Goal: Task Accomplishment & Management: Use online tool/utility

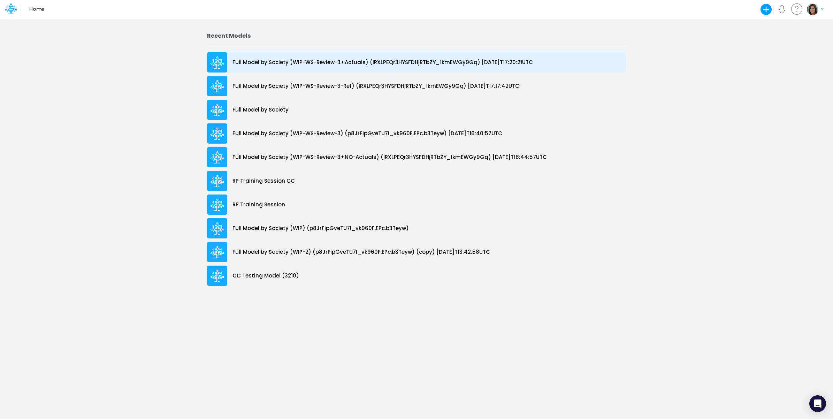
click at [497, 60] on p "Full Model by Society (WIP-WS-Review-3+Actuals) (IRXLPEQr3HYSFDHjRTbZY_1kmEWGy9…" at bounding box center [382, 63] width 300 height 8
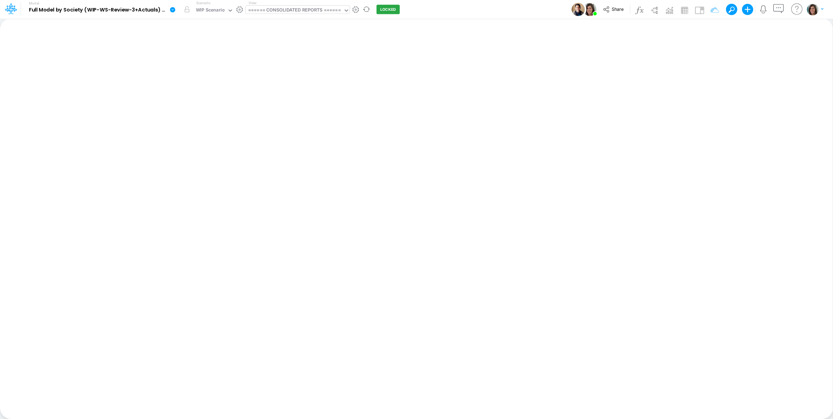
click at [298, 10] on div "====== CONSOLIDATED REPORTS ======" at bounding box center [294, 11] width 93 height 8
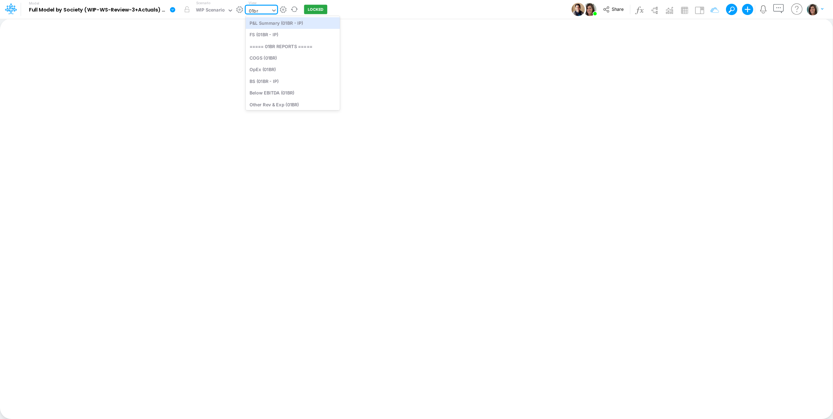
type input "01br"
click at [268, 5] on div "View option P&L Summary (01BR - IP) focused, 15 of 182. 14 results available fo…" at bounding box center [261, 9] width 31 height 18
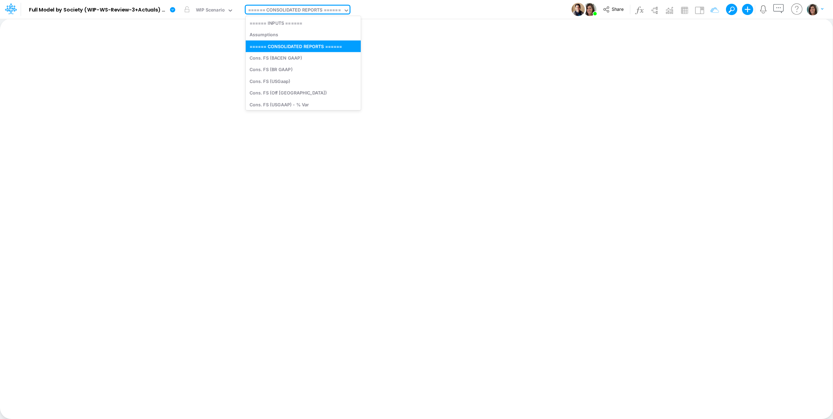
click at [269, 9] on div "====== CONSOLIDATED REPORTS ======" at bounding box center [294, 11] width 93 height 8
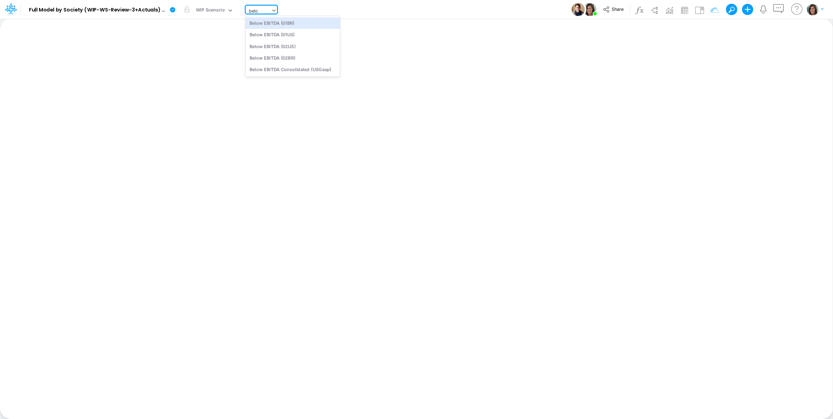
type input "below"
click at [302, 24] on div "Below EBITDA (01BR)" at bounding box center [293, 22] width 94 height 11
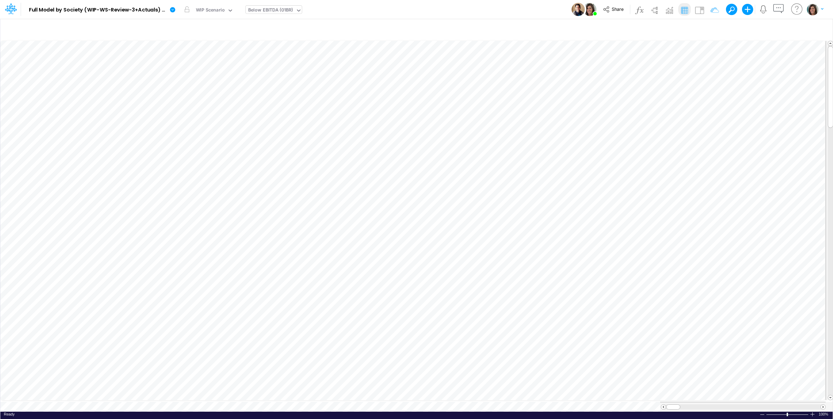
click at [387, 10] on div "Model Full Model by Society (WIP-WS-Review-3+Actuals) (IRXLPEQr3HYSFDHjRTbZY_1k…" at bounding box center [416, 9] width 749 height 19
click at [518, 135] on icon "button" at bounding box center [517, 137] width 10 height 7
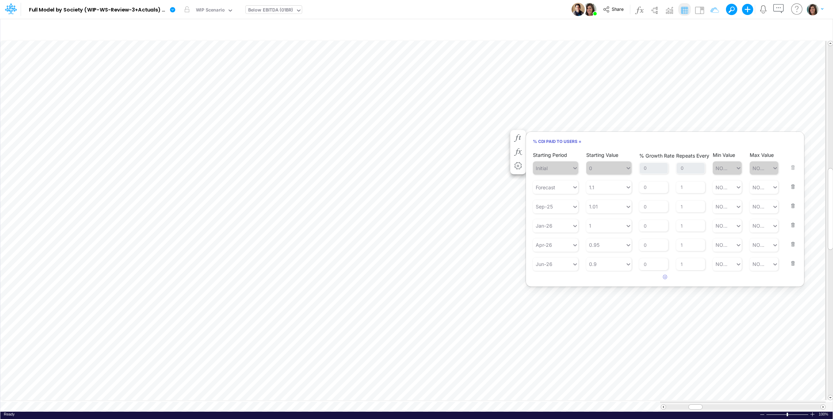
click at [514, 6] on div "Model Full Model by Society (WIP-WS-Review-3+Actuals) (IRXLPEQr3HYSFDHjRTbZY_1k…" at bounding box center [416, 9] width 749 height 19
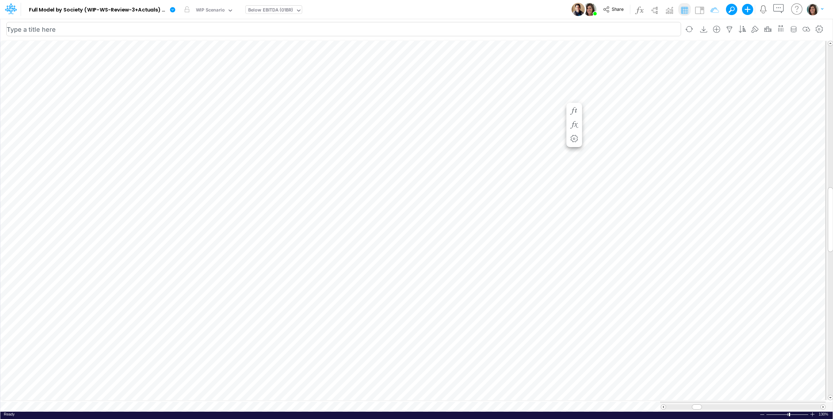
scroll to position [0, 0]
click at [526, 110] on icon "button" at bounding box center [524, 110] width 10 height 7
click at [476, 136] on icon "button" at bounding box center [475, 137] width 10 height 7
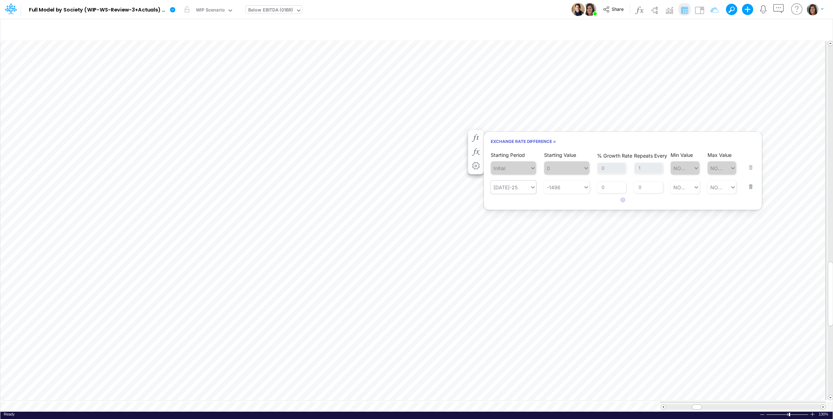
click at [518, 188] on div "[DATE]-25" at bounding box center [509, 186] width 39 height 11
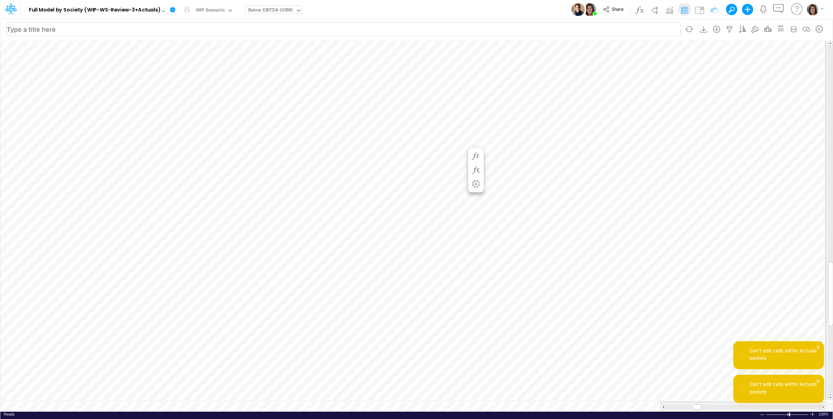
scroll to position [0, 5]
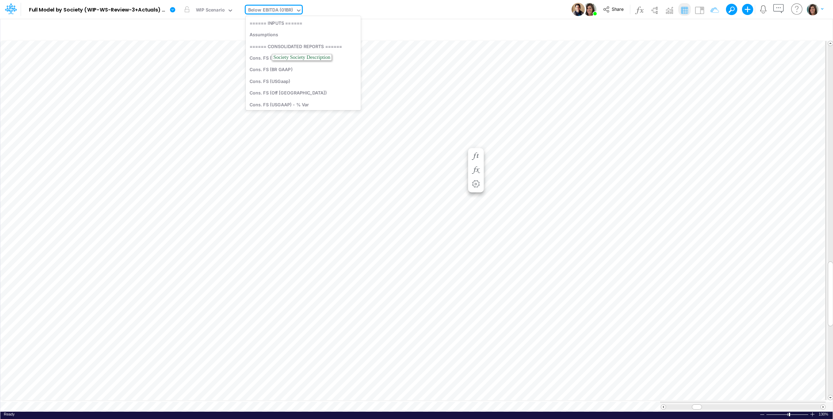
click at [269, 11] on div "Below EBITDA (01BR)" at bounding box center [270, 11] width 45 height 8
type input "01br"
click at [291, 77] on div "BS (01BR - IP)" at bounding box center [293, 80] width 94 height 11
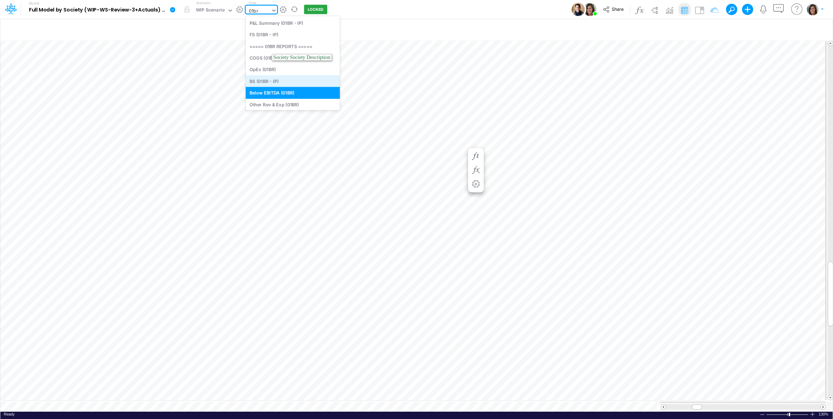
type input "BS (01BR - IP)"
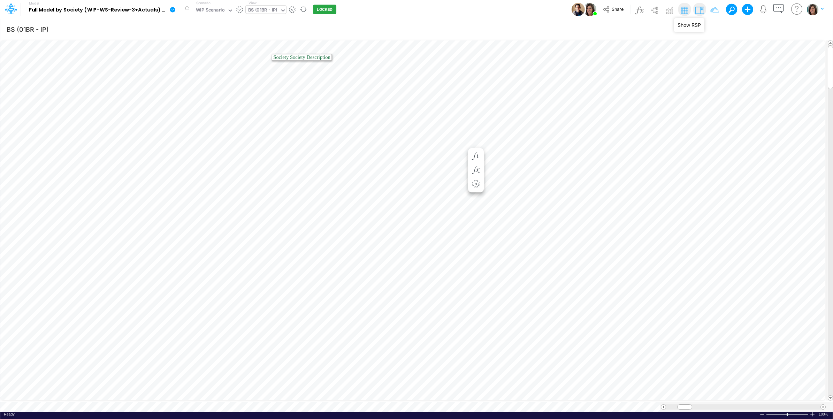
click at [702, 7] on img at bounding box center [699, 10] width 11 height 11
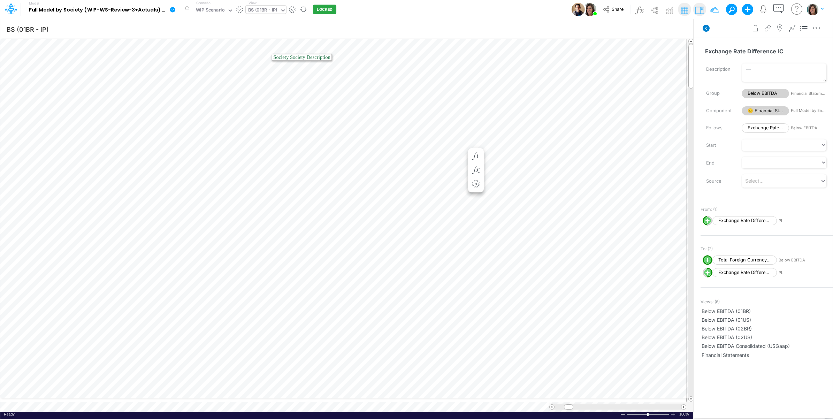
click at [705, 29] on icon at bounding box center [705, 28] width 7 height 7
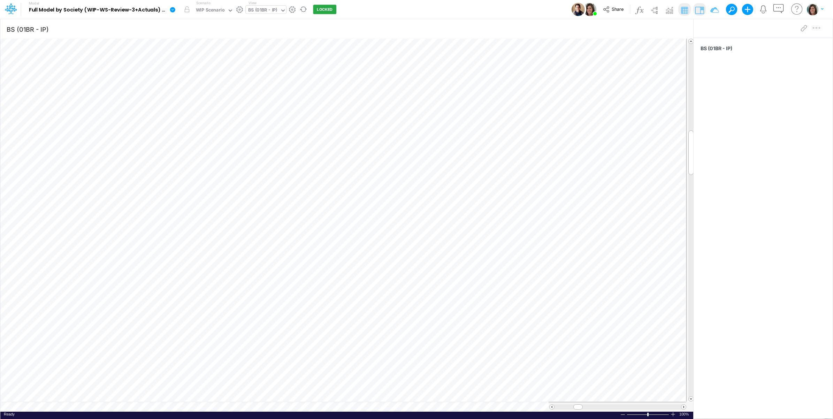
scroll to position [0, 0]
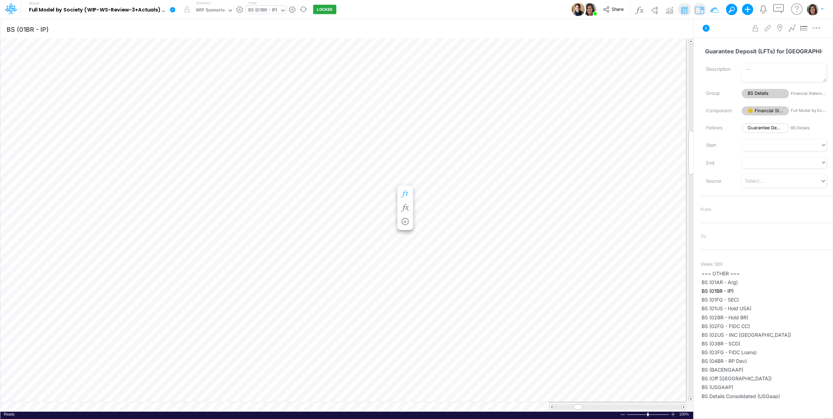
click at [404, 192] on icon "button" at bounding box center [405, 193] width 10 height 7
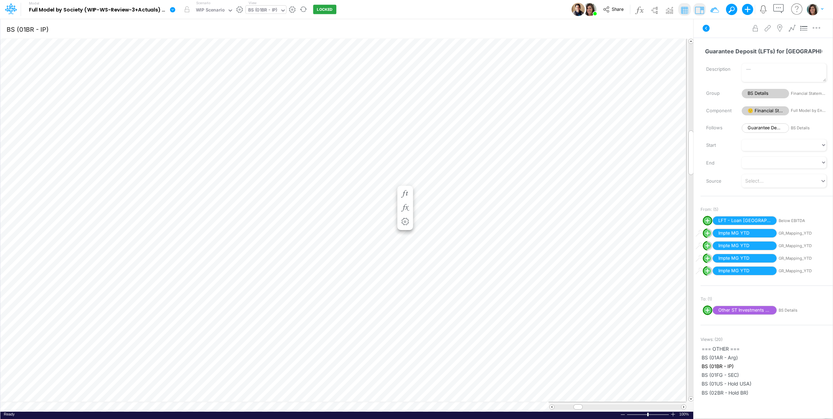
scroll to position [0, 0]
click at [367, 195] on icon "button" at bounding box center [367, 193] width 10 height 7
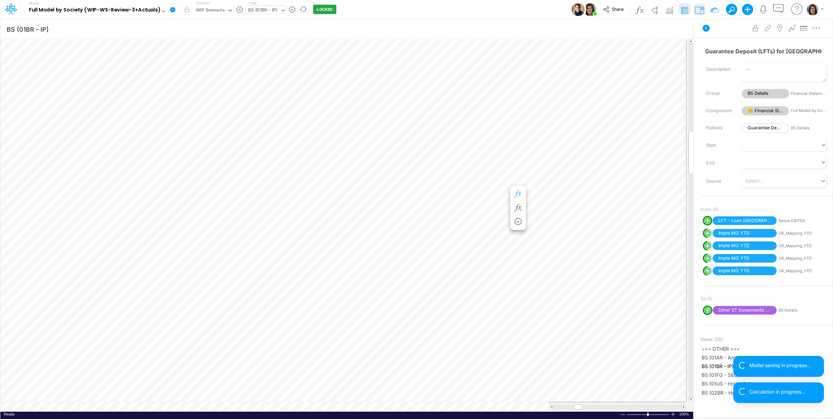
click at [519, 192] on icon "button" at bounding box center [517, 193] width 10 height 7
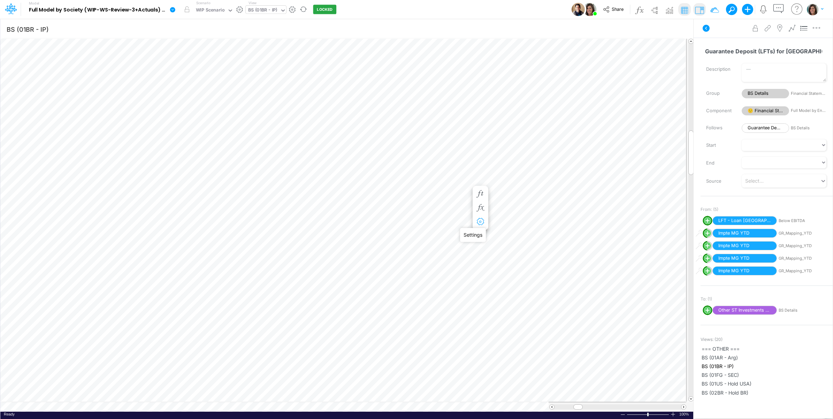
click at [481, 221] on icon "button" at bounding box center [480, 221] width 10 height 7
select select "field"
select select "Number"
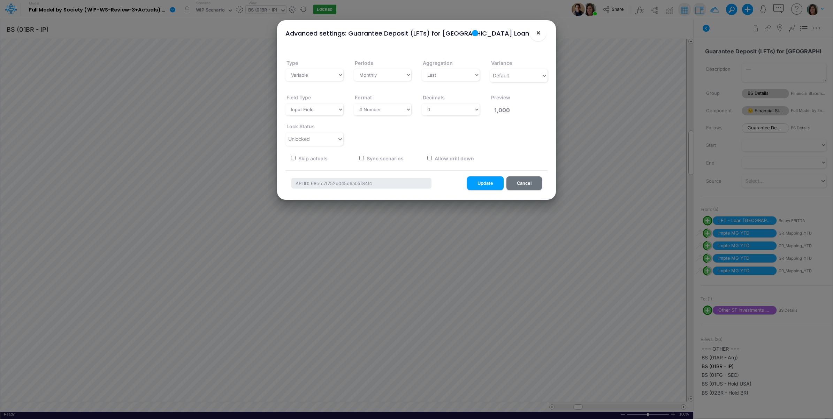
click at [538, 33] on span "×" at bounding box center [538, 32] width 5 height 8
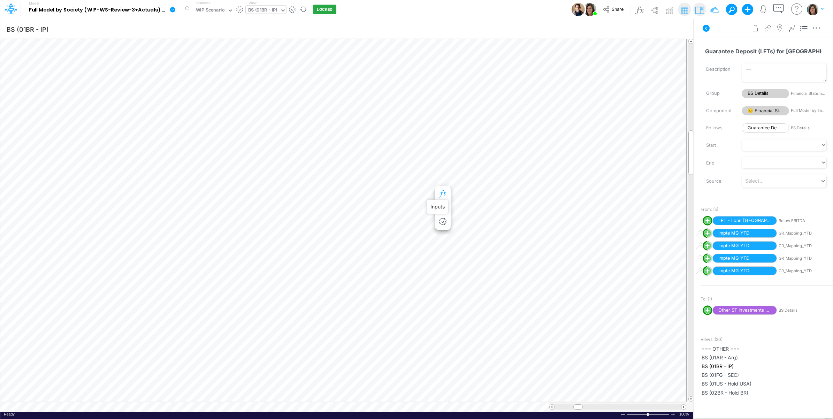
click at [440, 191] on icon "button" at bounding box center [442, 193] width 10 height 7
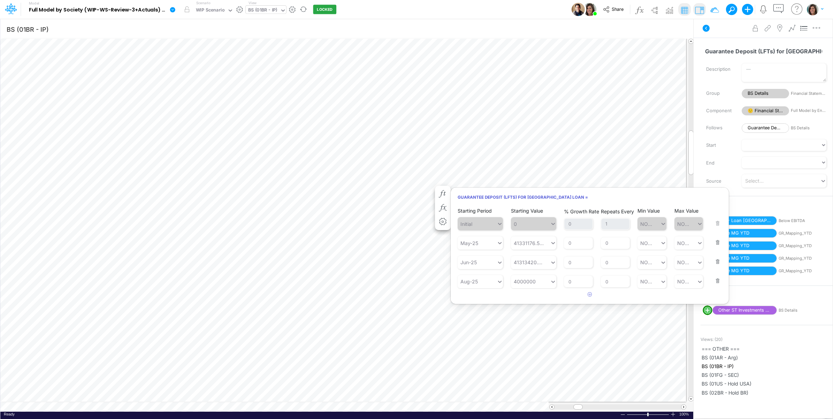
click at [716, 281] on button "button" at bounding box center [715, 276] width 9 height 19
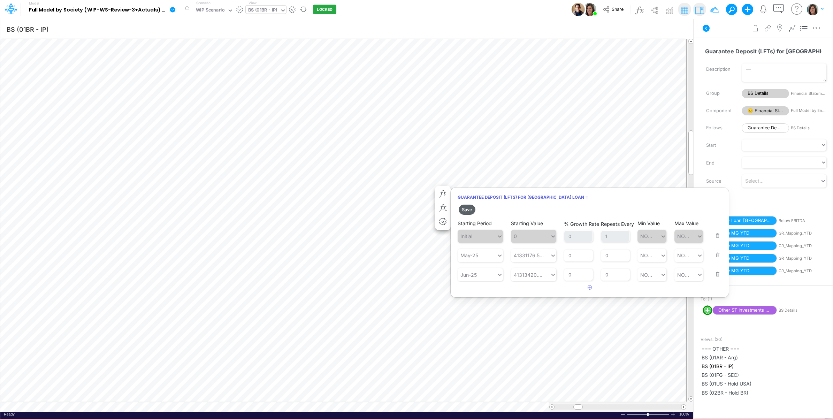
click at [471, 208] on button "Save" at bounding box center [466, 209] width 17 height 10
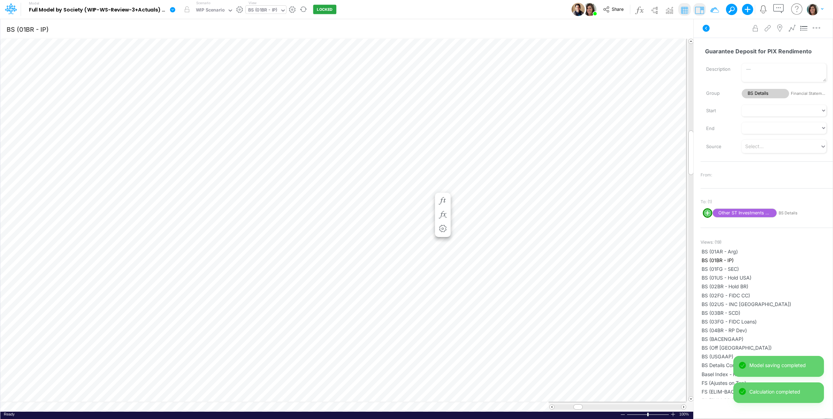
scroll to position [0, 0]
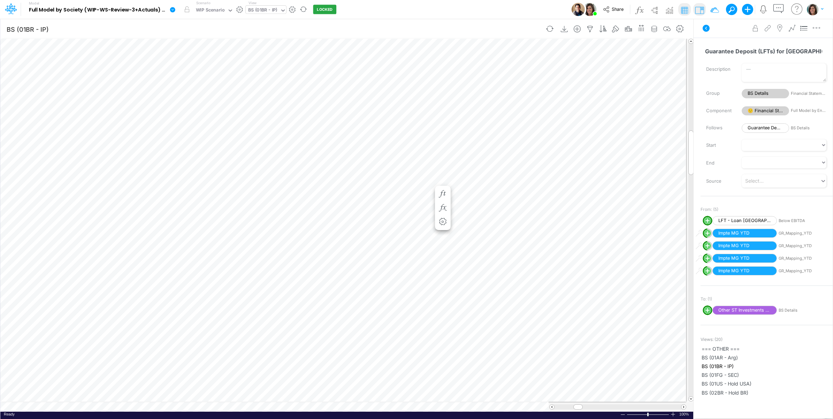
scroll to position [0, 0]
click at [705, 32] on icon at bounding box center [706, 28] width 8 height 8
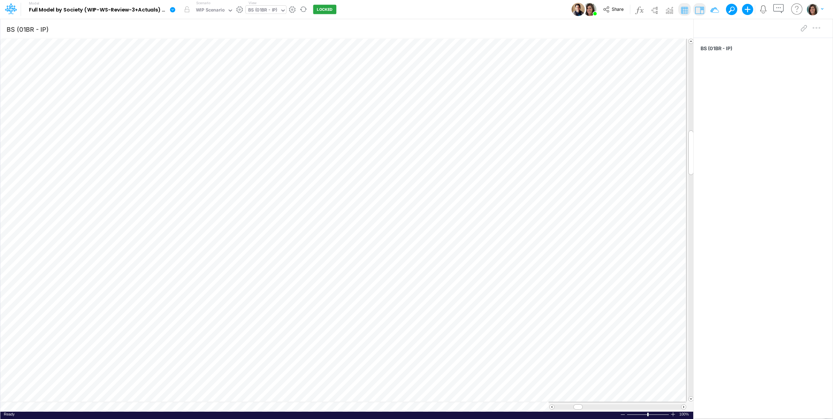
click at [272, 11] on div "BS (01BR - IP)" at bounding box center [262, 11] width 29 height 8
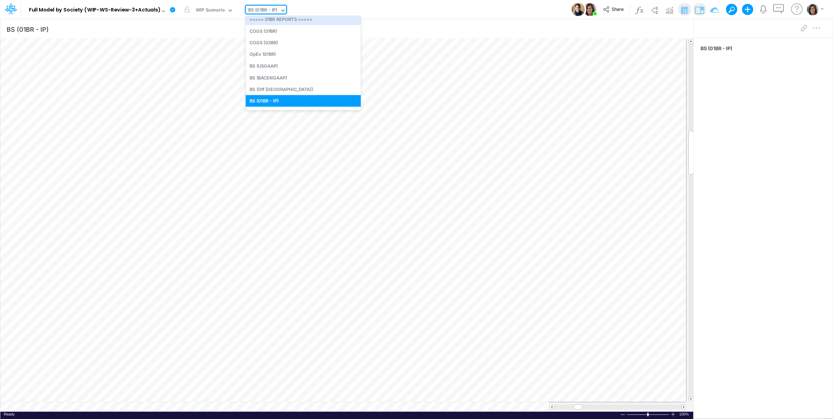
click at [371, 9] on div "Model Full Model by Society (WIP-WS-Review-3+Actuals) (IRXLPEQr3HYSFDHjRTbZY_1k…" at bounding box center [416, 9] width 749 height 19
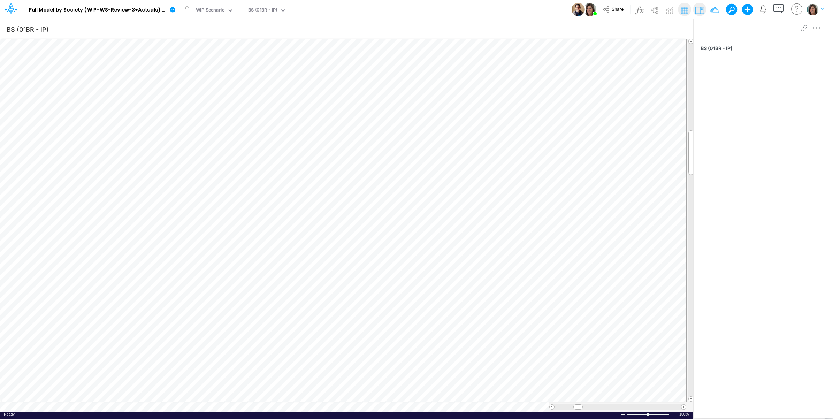
scroll to position [0, 0]
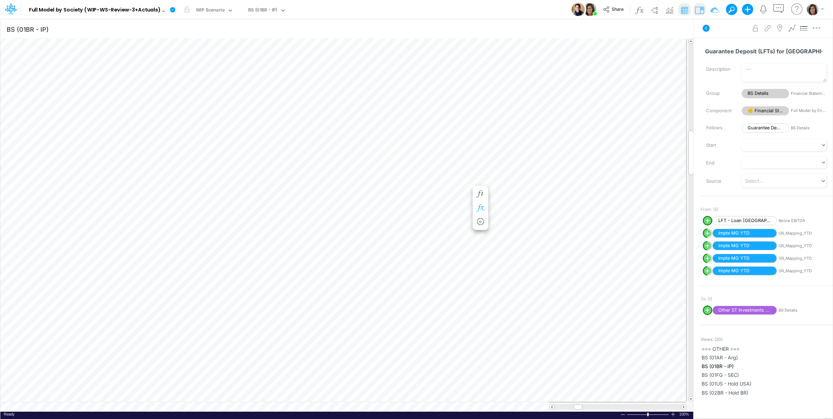
scroll to position [0, 0]
click at [521, 221] on icon "button" at bounding box center [517, 221] width 10 height 7
select select "field"
select select "Number"
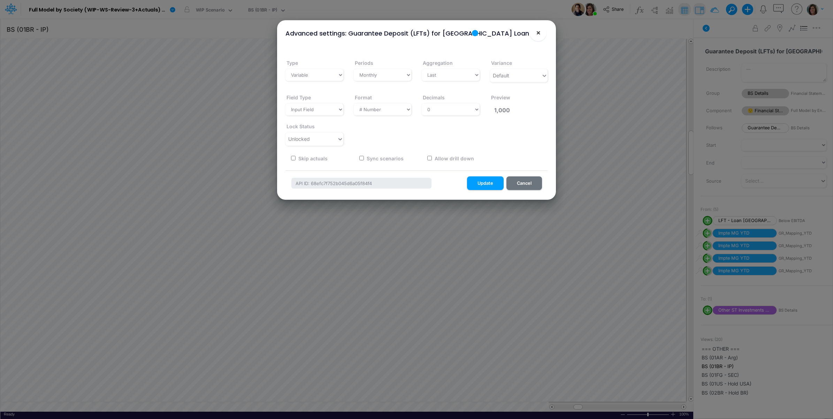
click at [536, 30] on span "×" at bounding box center [538, 32] width 5 height 8
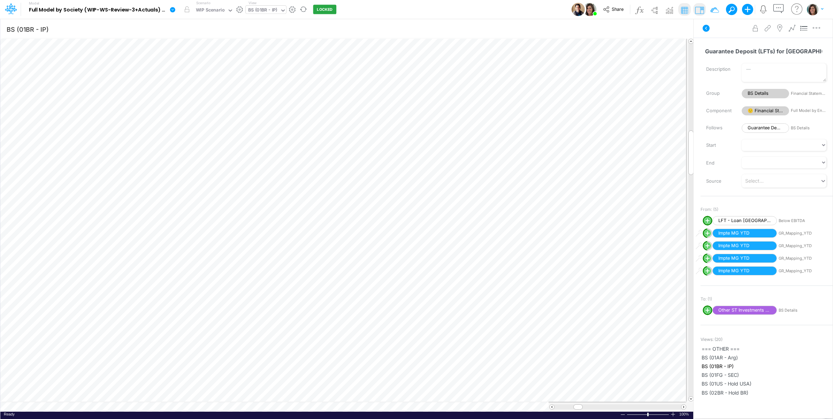
click at [263, 11] on div "BS (01BR - IP)" at bounding box center [262, 11] width 29 height 8
type input "debt"
click at [310, 24] on div "Debt Schedules - Loans" at bounding box center [293, 22] width 94 height 11
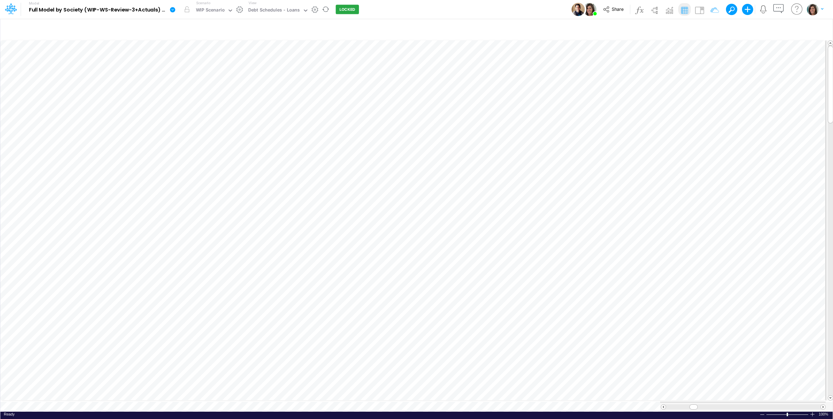
scroll to position [0, 0]
click at [593, 237] on icon "button" at bounding box center [591, 235] width 10 height 7
select select "field"
select select "Number"
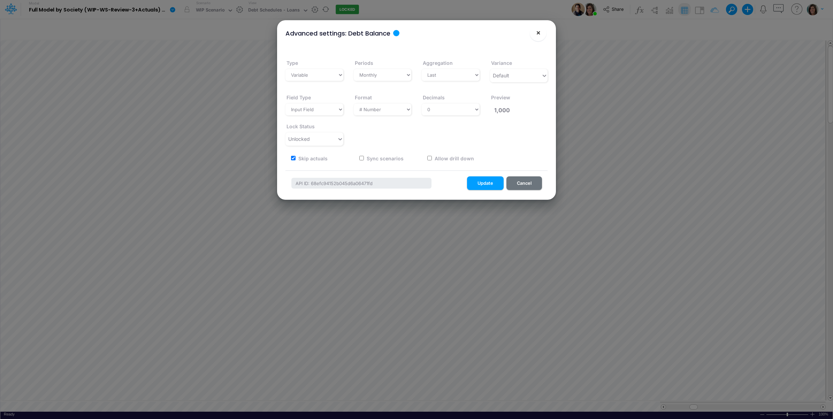
click at [542, 36] on button "×" at bounding box center [537, 32] width 17 height 17
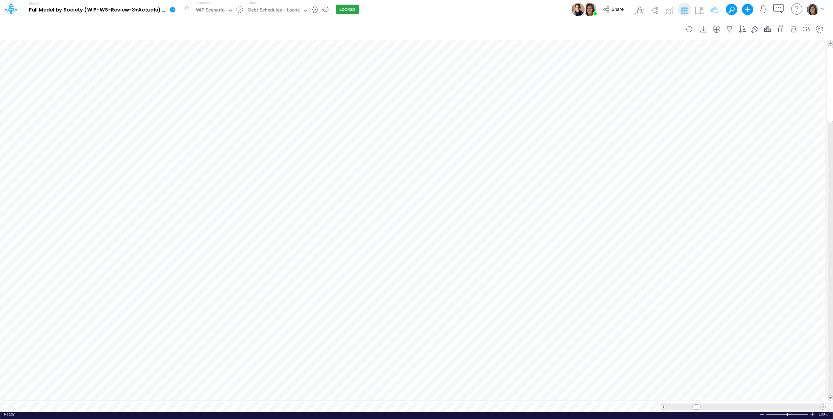
type input "BS (01BR - IP)"
click at [508, 235] on icon "button" at bounding box center [507, 235] width 10 height 7
select select "field"
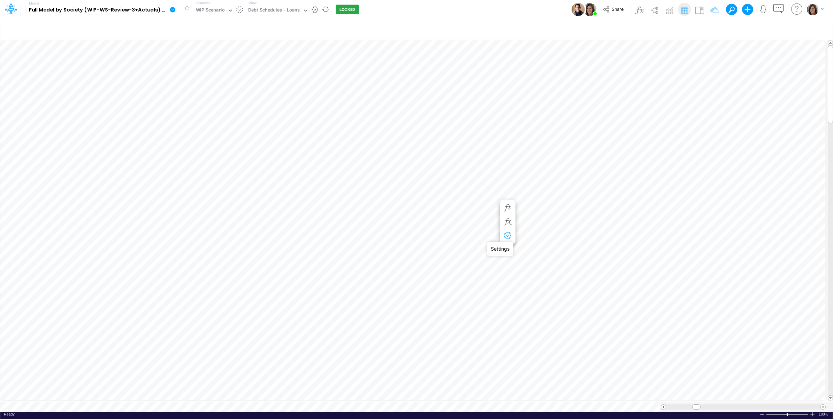
select select "Number"
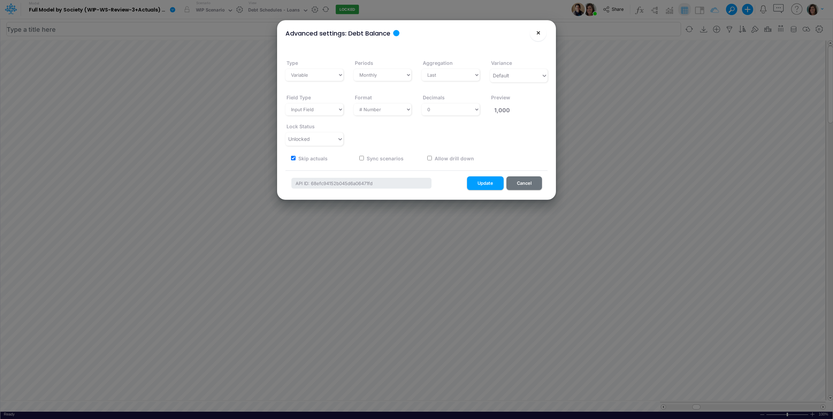
click at [538, 32] on span "×" at bounding box center [538, 32] width 5 height 8
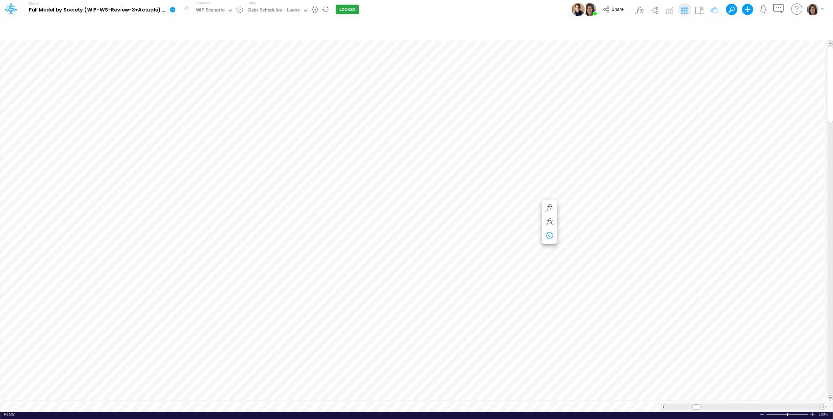
click at [546, 235] on icon "button" at bounding box center [549, 235] width 10 height 7
select select "field"
select select "Number"
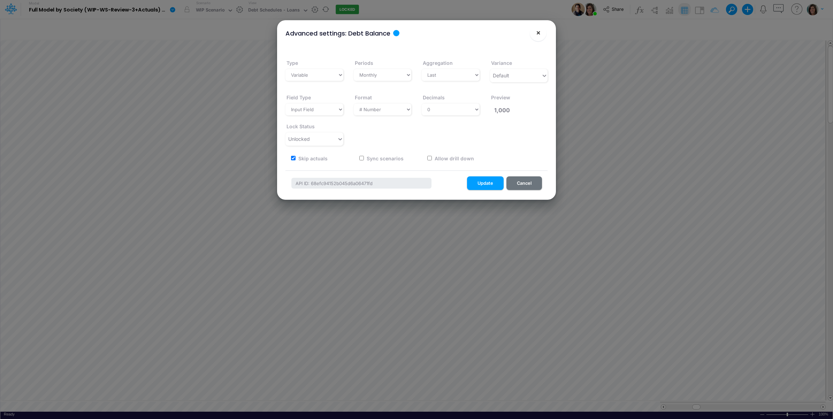
click at [538, 33] on span "×" at bounding box center [538, 32] width 5 height 8
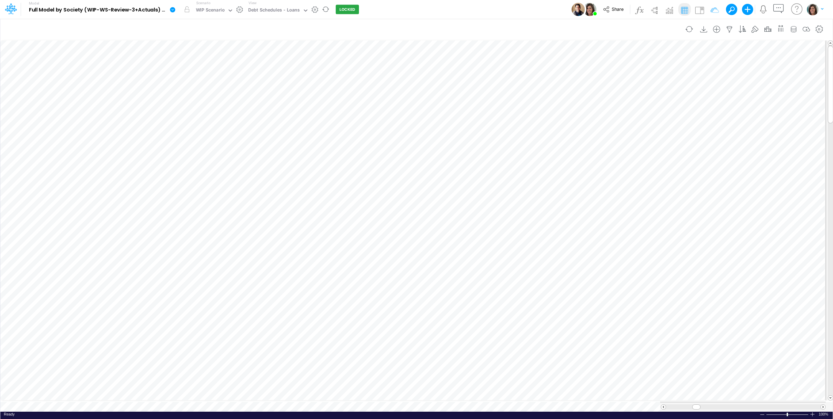
type input "BS (01BR - IP)"
click at [282, 10] on div "Debt Schedules - Loans" at bounding box center [274, 11] width 52 height 8
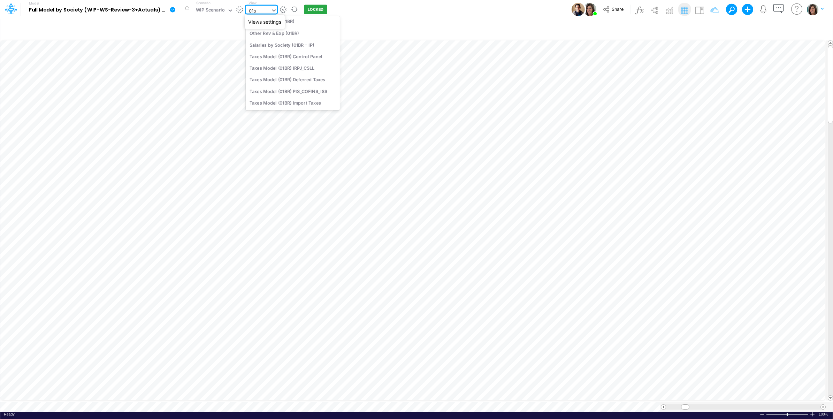
scroll to position [79, 0]
type input "01br"
click at [281, 34] on div "FS (01BR - IP)" at bounding box center [293, 34] width 94 height 11
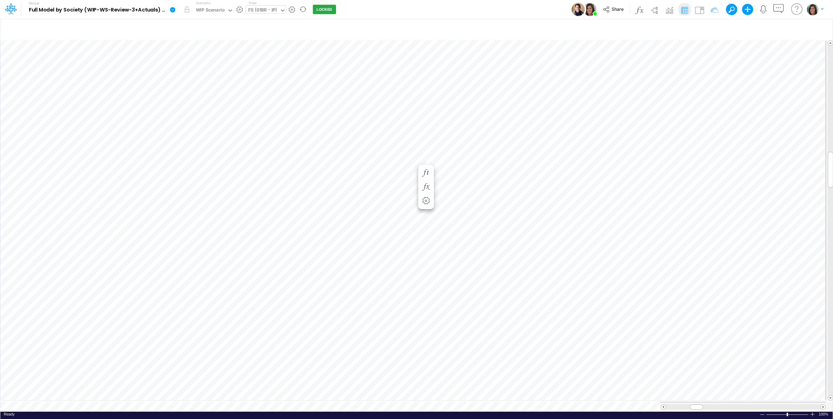
click at [266, 12] on div "FS (01BR - IP)" at bounding box center [262, 11] width 29 height 8
type input "be"
click at [273, 22] on div "Below EBITDA (01BR)" at bounding box center [293, 22] width 94 height 11
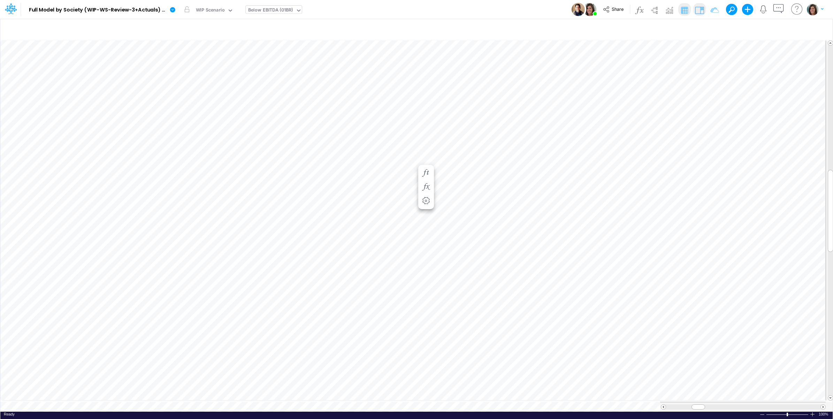
click at [699, 10] on img at bounding box center [699, 10] width 11 height 11
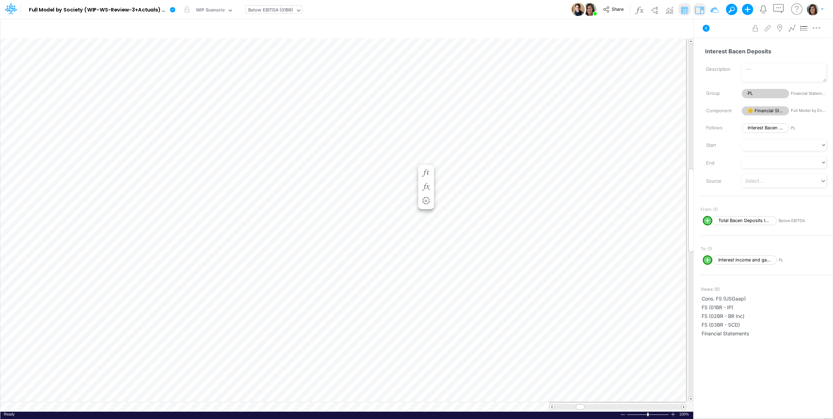
scroll to position [0, 0]
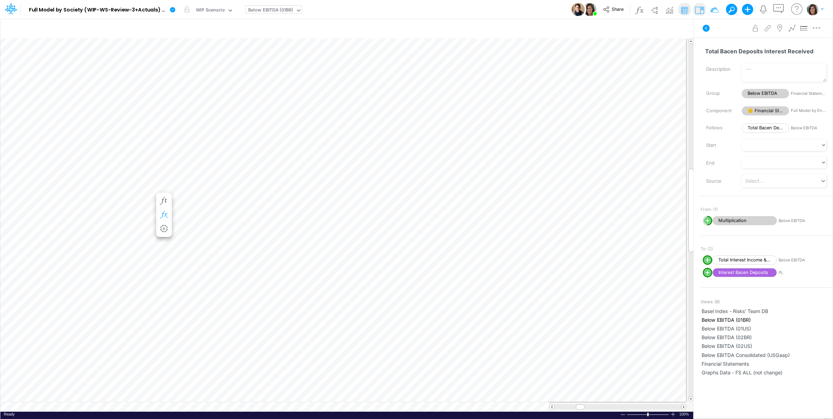
click at [162, 217] on icon "button" at bounding box center [163, 214] width 10 height 7
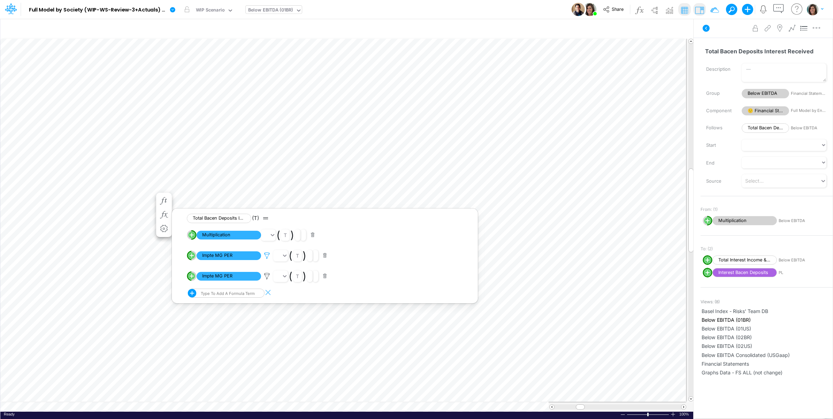
click at [265, 253] on icon at bounding box center [267, 255] width 10 height 7
click at [265, 253] on div at bounding box center [416, 210] width 833 height 415
click at [268, 275] on icon at bounding box center [267, 275] width 10 height 7
click at [253, 265] on div at bounding box center [416, 210] width 833 height 415
click at [266, 255] on icon at bounding box center [267, 255] width 10 height 7
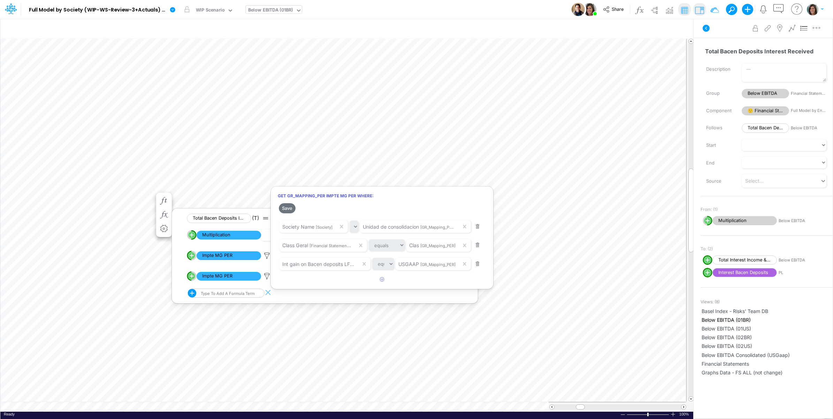
click at [262, 269] on div at bounding box center [416, 210] width 833 height 415
click at [265, 274] on icon at bounding box center [267, 275] width 10 height 7
click at [266, 276] on div at bounding box center [416, 210] width 833 height 415
click at [266, 255] on icon at bounding box center [267, 255] width 10 height 7
click at [266, 255] on div at bounding box center [416, 210] width 833 height 415
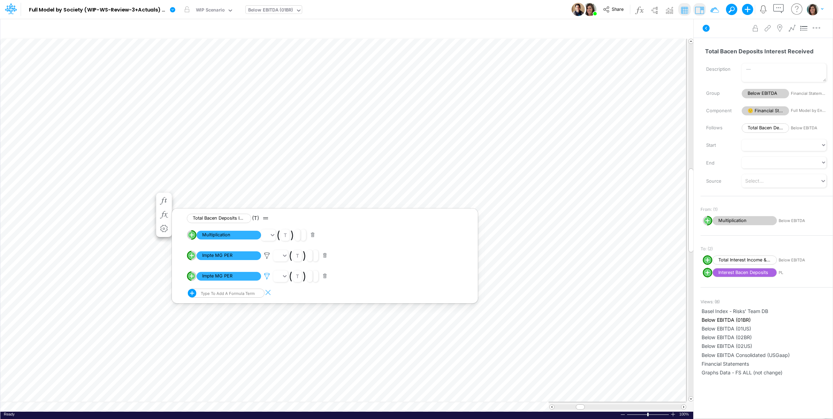
click at [266, 279] on icon at bounding box center [267, 275] width 10 height 7
click at [267, 276] on div at bounding box center [416, 210] width 833 height 415
click at [269, 257] on icon at bounding box center [267, 255] width 10 height 7
click at [326, 265] on span "Int gain on Bacen deposits LFTs" at bounding box center [318, 264] width 73 height 6
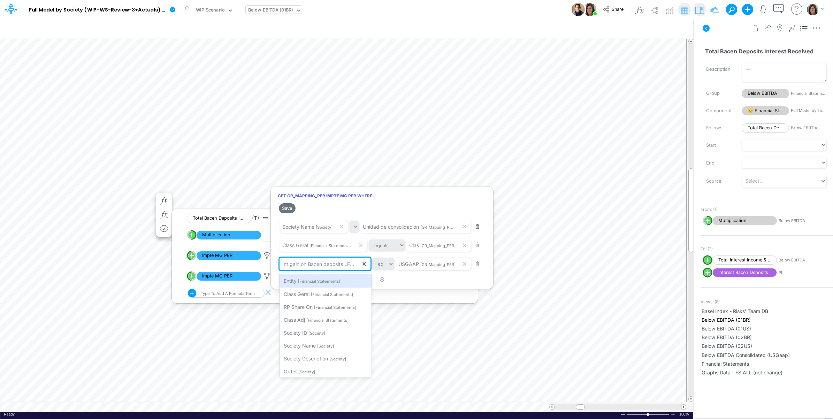
click at [248, 267] on div at bounding box center [416, 210] width 833 height 415
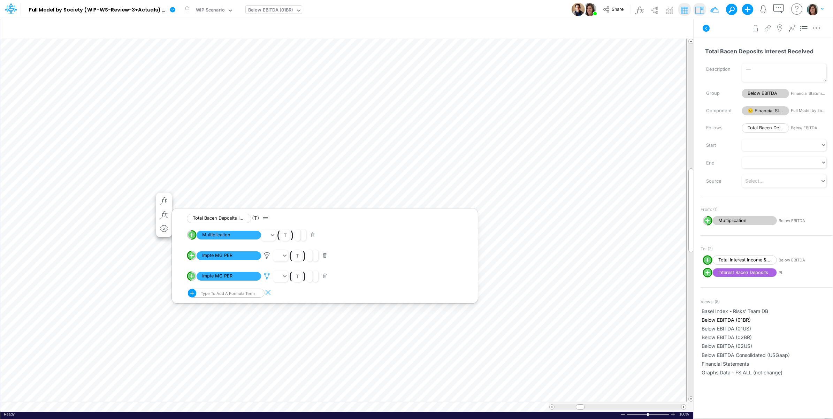
click at [268, 277] on icon at bounding box center [267, 275] width 10 height 7
click at [261, 262] on div at bounding box center [416, 210] width 833 height 415
click at [267, 250] on li "Positive. Inactive in Forecast periods. Impte MG PER ( t )" at bounding box center [330, 255] width 287 height 21
click at [267, 258] on icon at bounding box center [267, 255] width 10 height 7
click at [267, 264] on div at bounding box center [416, 210] width 833 height 415
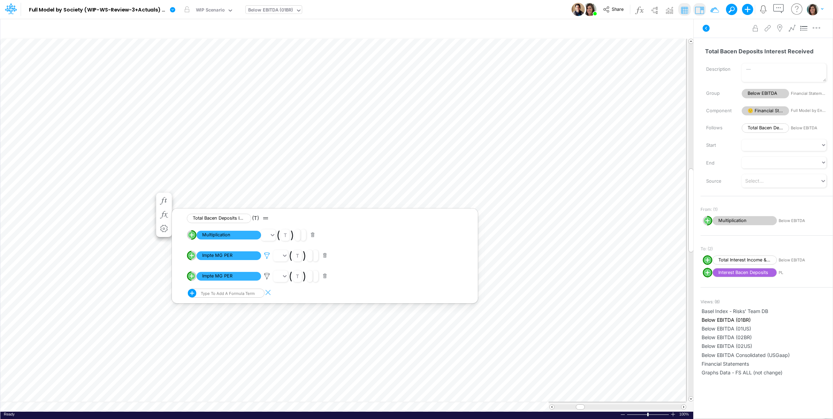
click at [267, 254] on icon at bounding box center [267, 255] width 10 height 7
click at [707, 28] on div at bounding box center [416, 210] width 833 height 415
click at [705, 27] on icon at bounding box center [705, 28] width 7 height 7
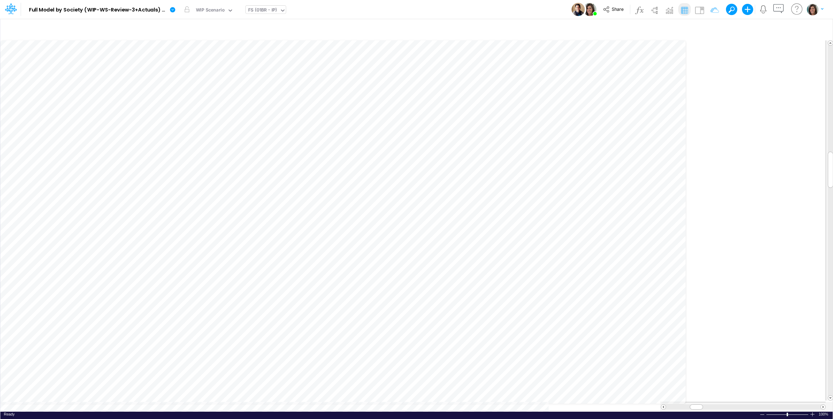
scroll to position [0, 0]
click at [770, 27] on icon "button" at bounding box center [767, 29] width 10 height 7
click at [659, 155] on icon "button" at bounding box center [661, 156] width 5 height 5
click at [617, 160] on div "Type to search..." at bounding box center [597, 159] width 71 height 11
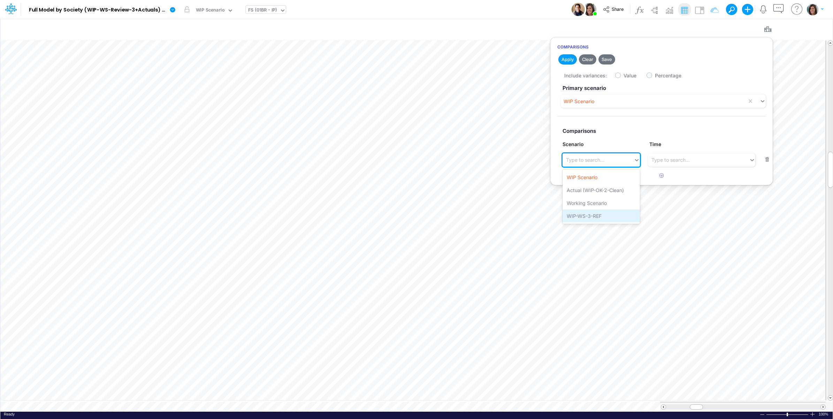
click at [607, 211] on div "WIP-WS-3-REF" at bounding box center [600, 215] width 77 height 13
click at [623, 74] on label "Value" at bounding box center [629, 75] width 13 height 7
click at [623, 74] on input "Value" at bounding box center [625, 73] width 5 height 5
checkbox input "true"
click at [565, 58] on button "Apply" at bounding box center [567, 59] width 18 height 10
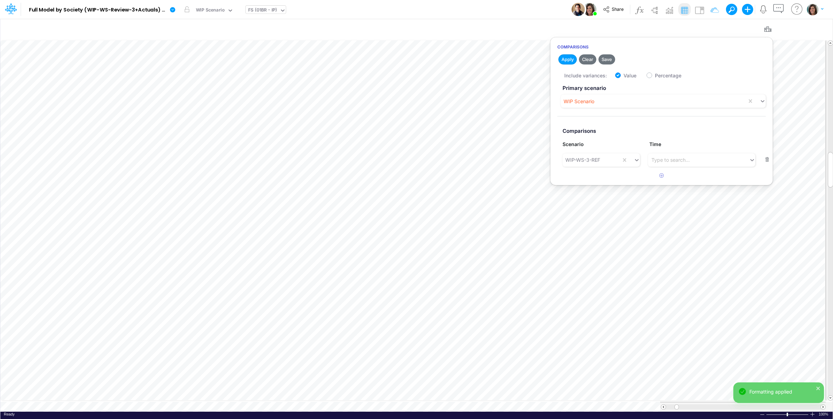
click at [470, 11] on div "Model Full Model by Society (WIP-WS-Review-3+Actuals) (IRXLPEQr3HYSFDHjRTbZY_1k…" at bounding box center [416, 9] width 749 height 19
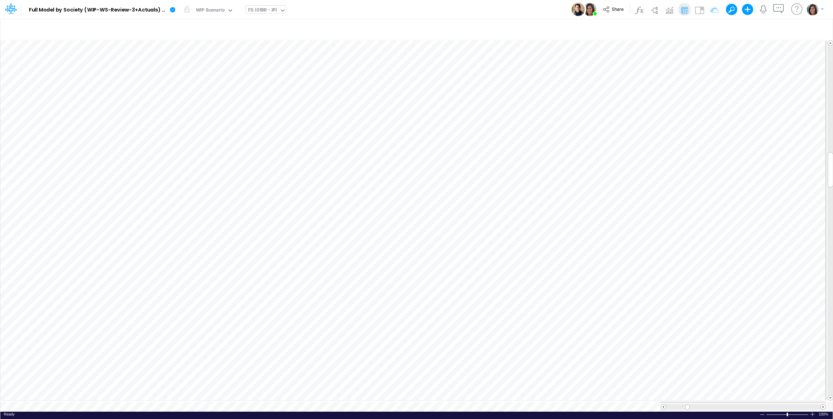
click at [513, 12] on div "Model Full Model by Society (WIP-WS-Review-3+Actuals) (IRXLPEQr3HYSFDHjRTbZY_1k…" at bounding box center [416, 9] width 749 height 19
click at [822, 404] on span at bounding box center [822, 406] width 5 height 5
click at [494, 9] on div "Model Full Model by Society (WIP-WS-Review-3+Actuals) (IRXLPEQr3HYSFDHjRTbZY_1k…" at bounding box center [416, 9] width 749 height 19
click at [389, 145] on button "button" at bounding box center [384, 149] width 13 height 14
click at [697, 10] on img at bounding box center [699, 10] width 11 height 11
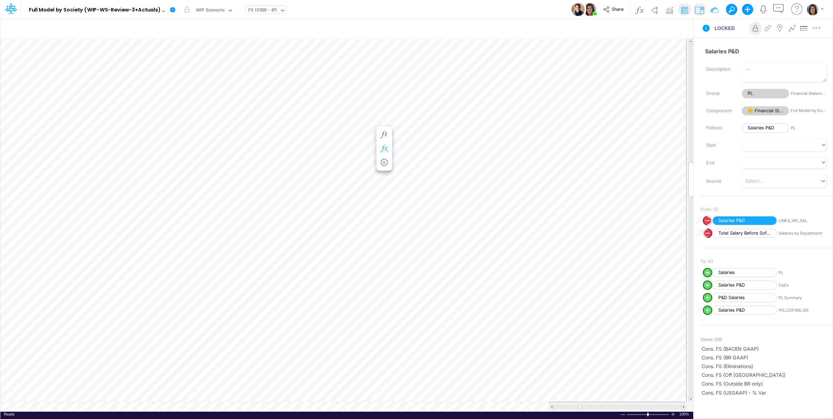
click at [384, 147] on icon "button" at bounding box center [384, 148] width 10 height 7
click at [484, 189] on icon at bounding box center [487, 189] width 10 height 7
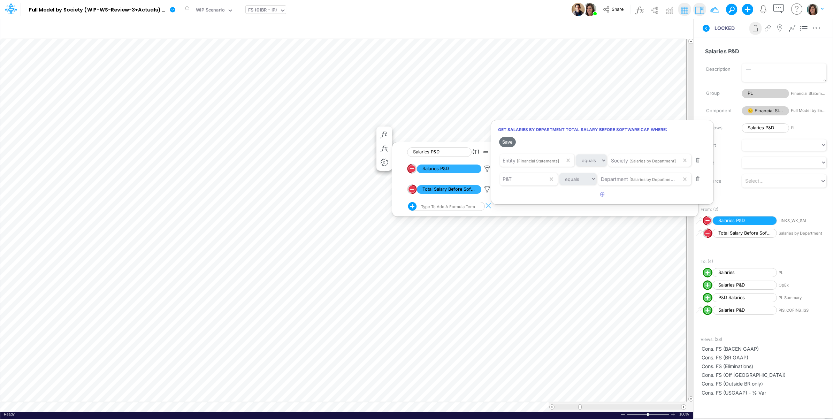
click at [487, 189] on div at bounding box center [416, 210] width 833 height 415
click at [741, 222] on span "Salaries P&D" at bounding box center [744, 220] width 64 height 9
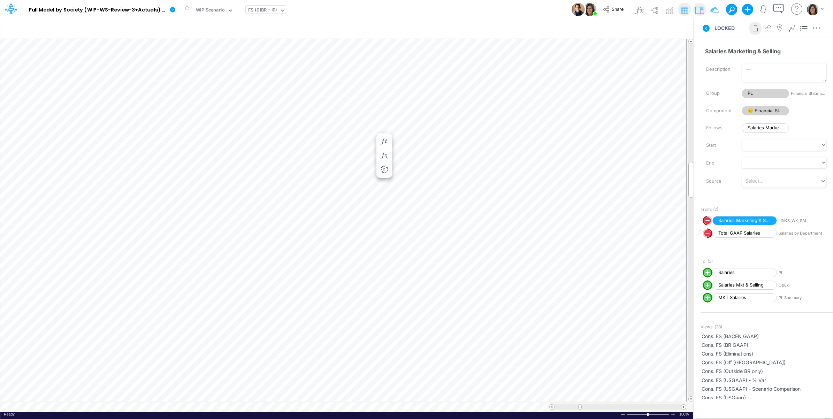
scroll to position [0, 0]
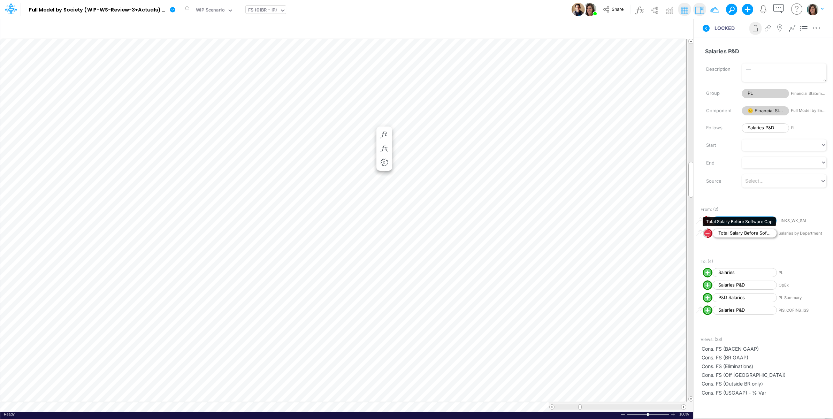
click at [750, 234] on span "Total Salary Before Software Cap" at bounding box center [744, 233] width 64 height 9
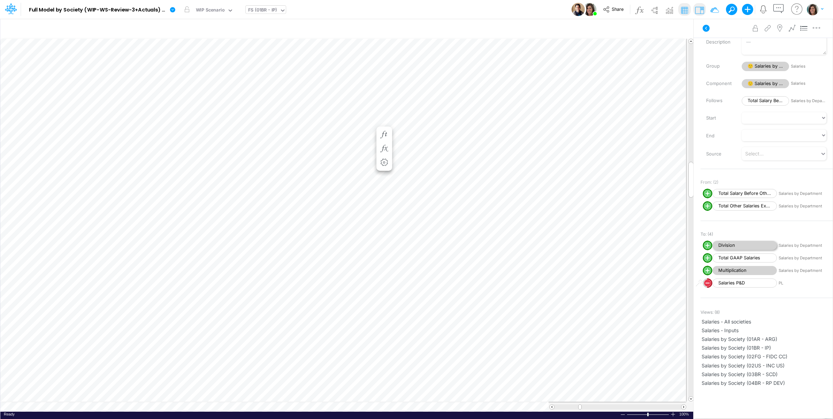
scroll to position [28, 0]
click at [766, 343] on span "Salaries by Society (01BR - IP)" at bounding box center [766, 346] width 130 height 7
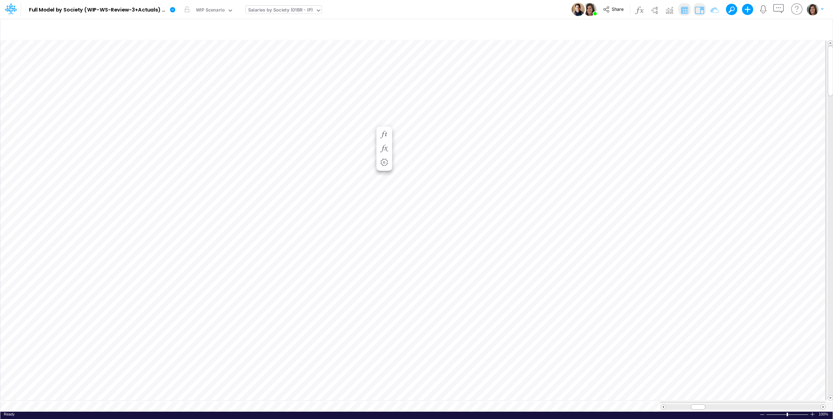
click at [698, 11] on img at bounding box center [699, 10] width 11 height 11
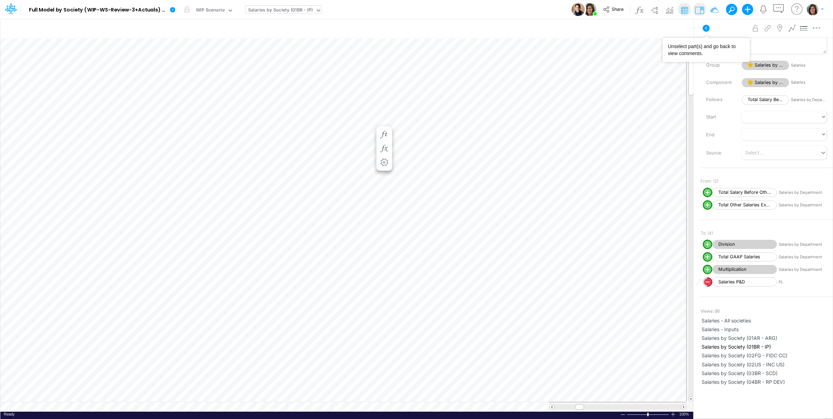
click at [706, 26] on icon at bounding box center [706, 28] width 8 height 8
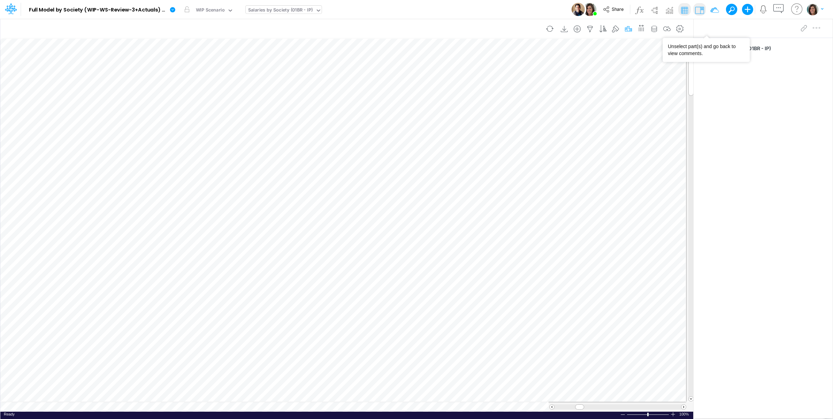
click at [631, 28] on icon "button" at bounding box center [628, 28] width 10 height 7
click at [522, 157] on icon "button" at bounding box center [522, 156] width 5 height 5
drag, startPoint x: 444, startPoint y: 158, endPoint x: 440, endPoint y: 168, distance: 10.3
click at [444, 159] on div "Type to search..." at bounding box center [445, 159] width 38 height 7
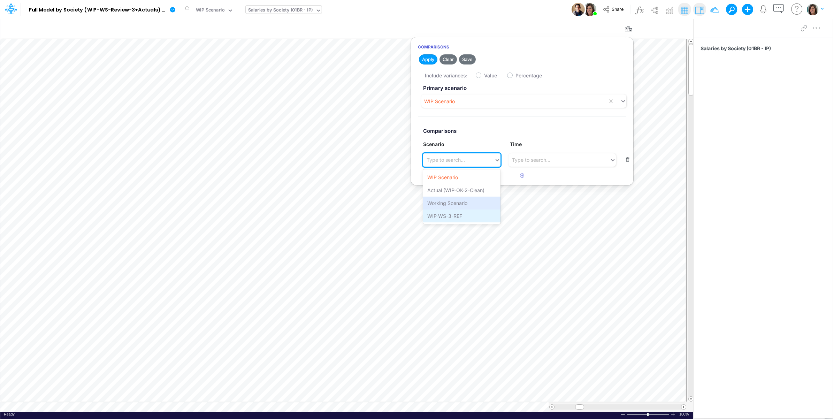
click at [434, 211] on div "WIP-WS-3-REF" at bounding box center [461, 215] width 77 height 13
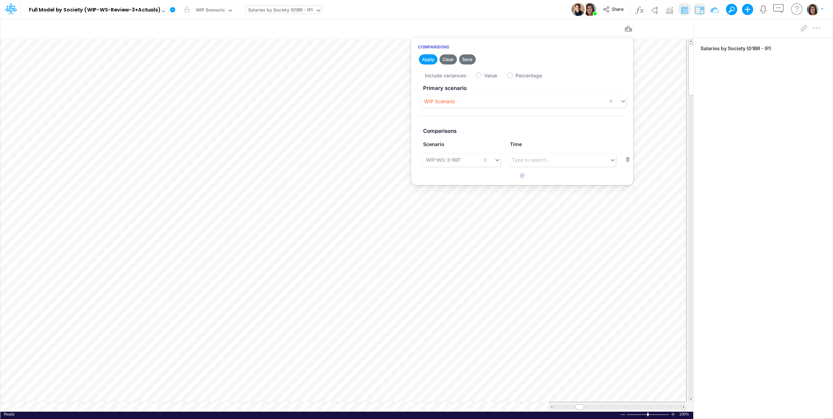
click at [484, 75] on label "Value" at bounding box center [490, 75] width 13 height 7
click at [484, 75] on input "Value" at bounding box center [486, 73] width 5 height 5
checkbox input "true"
click at [427, 59] on button "Apply" at bounding box center [428, 59] width 18 height 10
click at [510, 9] on div "Model Full Model by Society (WIP-WS-Review-3+Actuals) (IRXLPEQr3HYSFDHjRTbZY_1k…" at bounding box center [416, 9] width 749 height 19
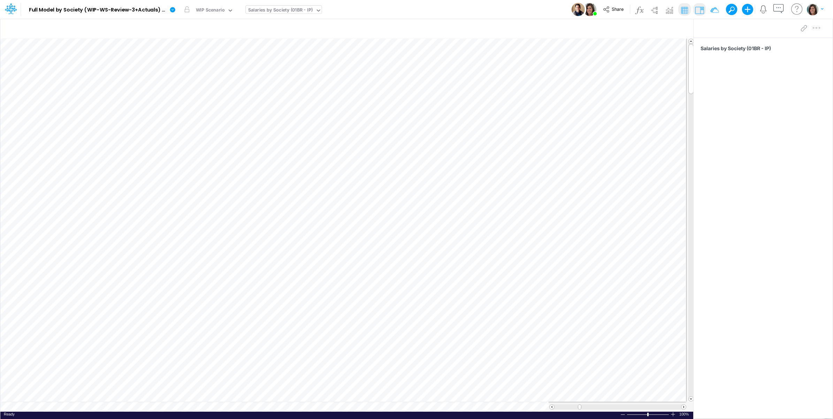
scroll to position [0, 0]
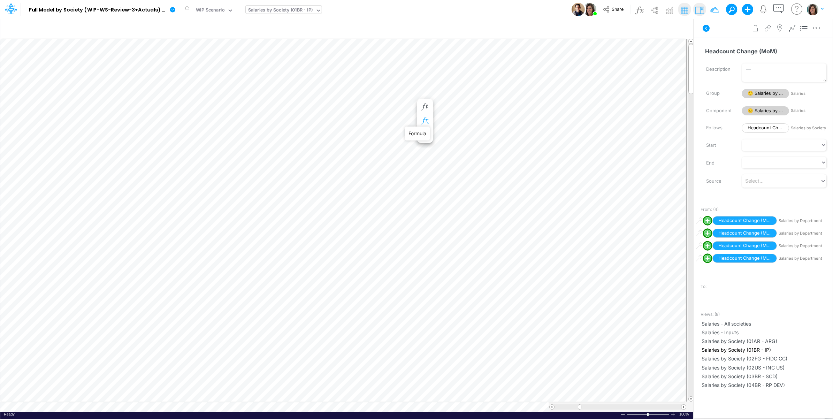
click at [425, 120] on icon "button" at bounding box center [424, 120] width 10 height 7
click at [528, 140] on icon at bounding box center [528, 140] width 10 height 7
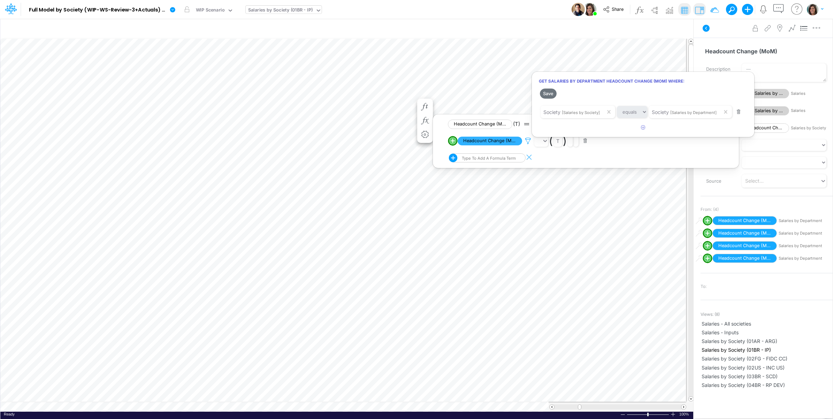
click at [528, 139] on div at bounding box center [416, 210] width 833 height 415
click at [706, 32] on icon at bounding box center [706, 28] width 8 height 8
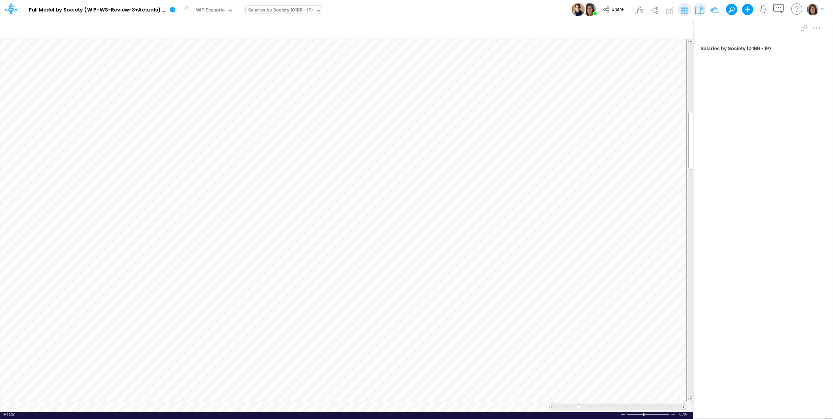
scroll to position [0, 0]
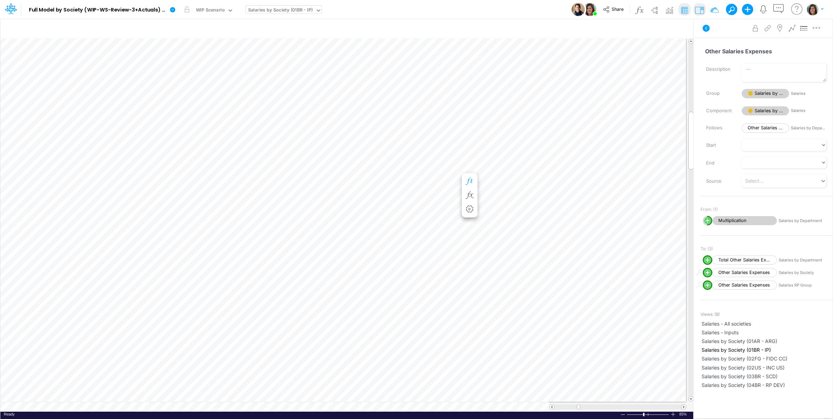
click at [469, 180] on icon "button" at bounding box center [469, 181] width 10 height 7
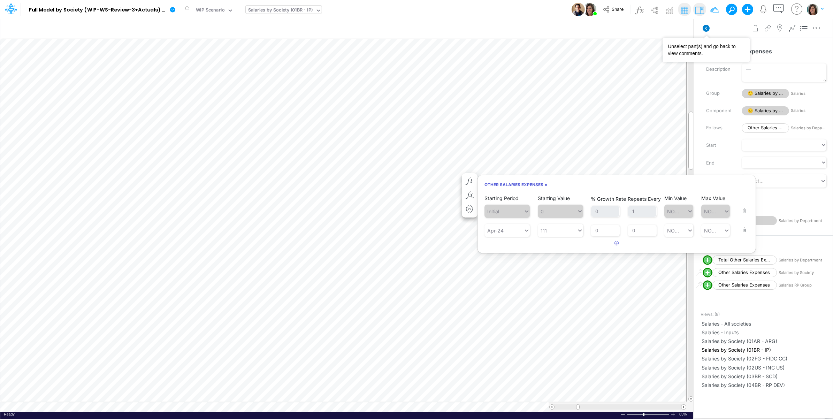
click at [703, 27] on icon at bounding box center [705, 28] width 7 height 7
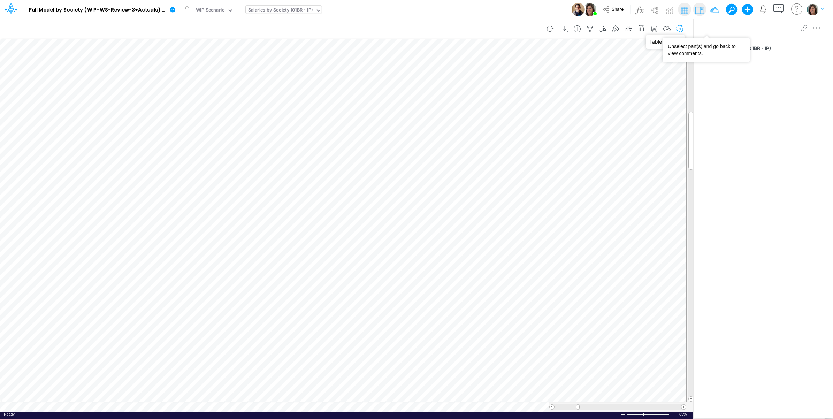
click at [679, 30] on icon "button" at bounding box center [679, 28] width 10 height 7
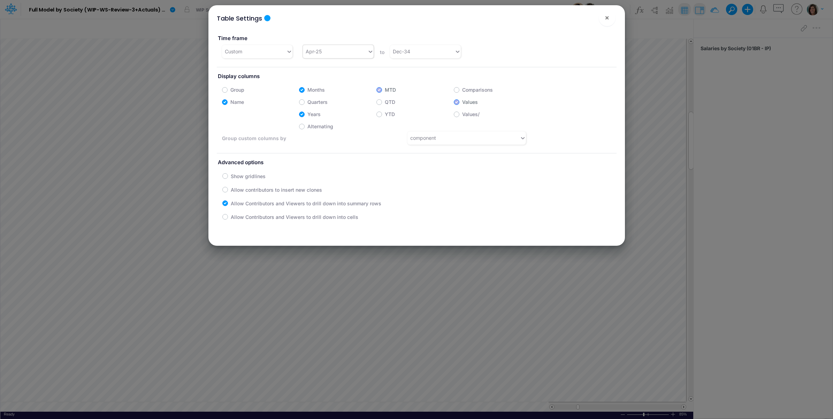
click at [339, 55] on div "Apr-25" at bounding box center [335, 51] width 64 height 11
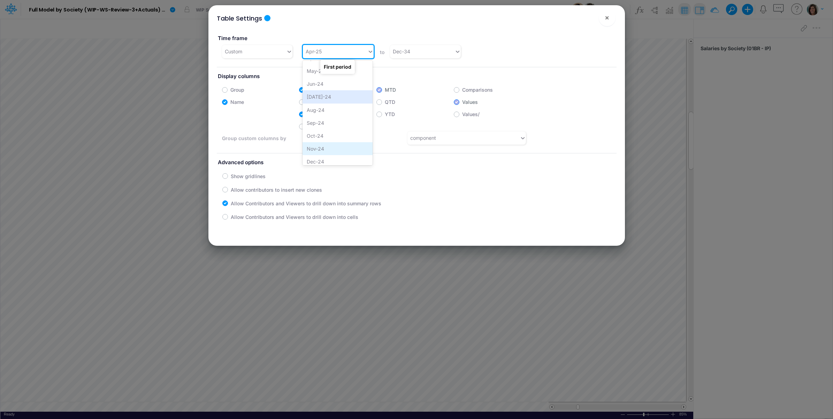
scroll to position [146, 0]
click at [329, 79] on div "Jan-24" at bounding box center [337, 77] width 70 height 13
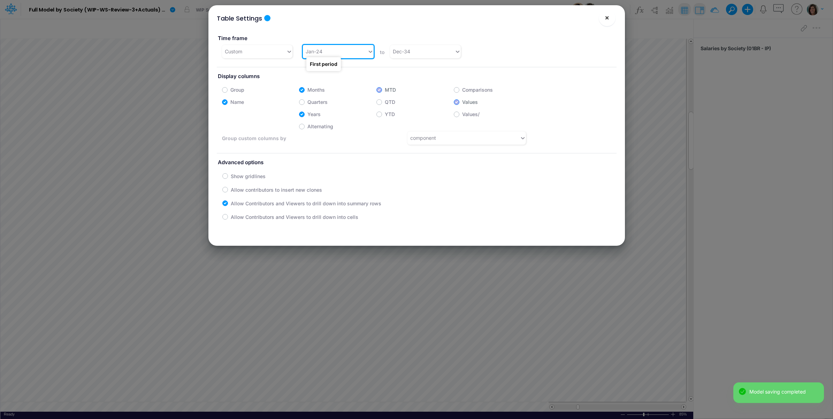
click at [605, 19] on span "×" at bounding box center [606, 17] width 5 height 8
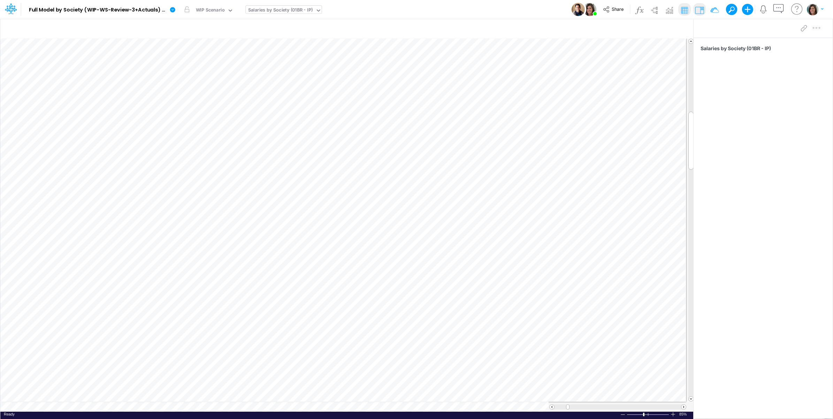
scroll to position [0, 0]
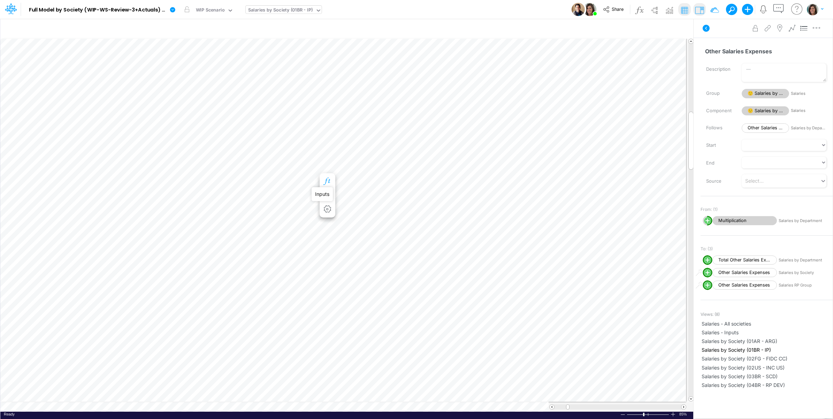
click at [328, 178] on icon "button" at bounding box center [327, 181] width 10 height 7
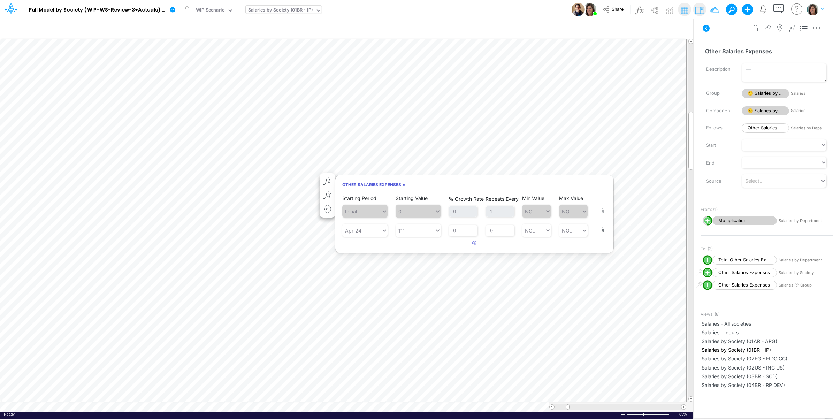
click at [601, 229] on button "button" at bounding box center [599, 225] width 9 height 19
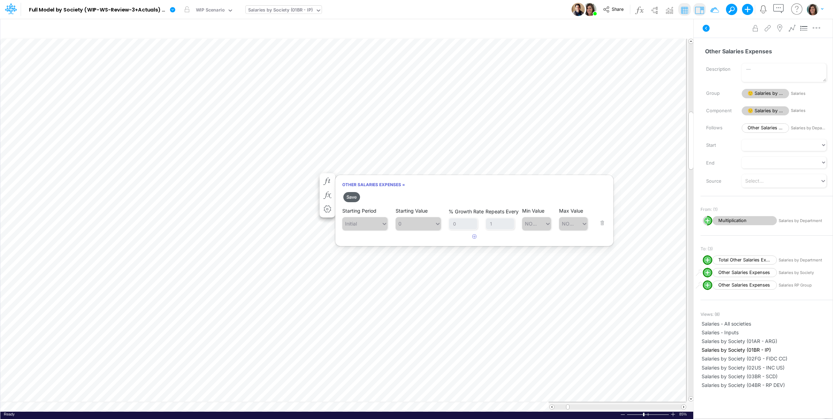
click at [353, 196] on button "Save" at bounding box center [351, 197] width 17 height 10
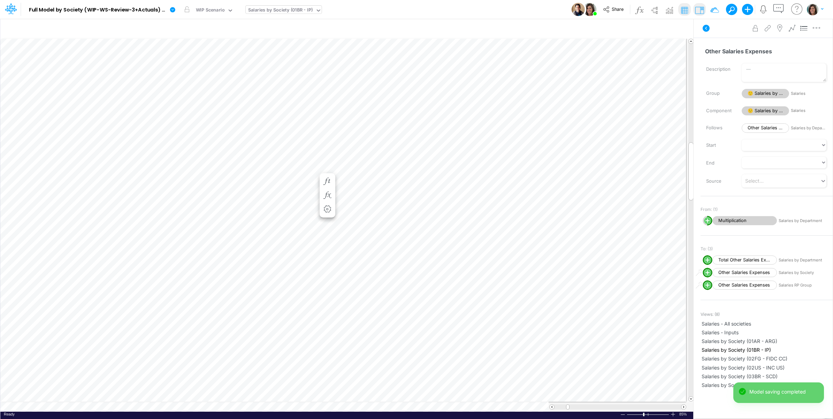
scroll to position [0, 0]
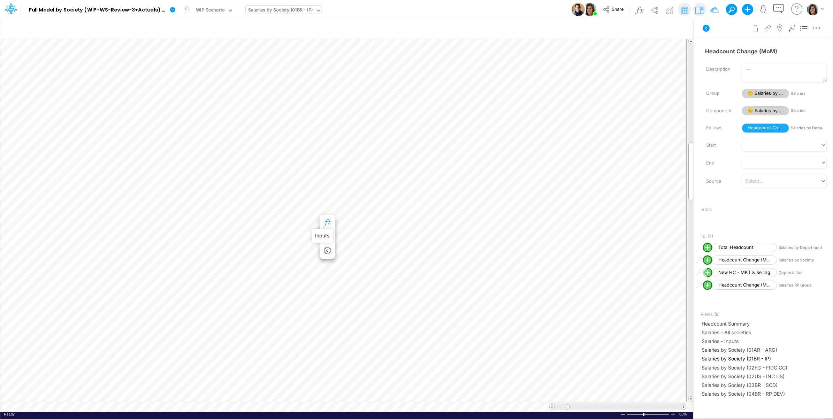
click at [328, 221] on icon "button" at bounding box center [327, 222] width 10 height 7
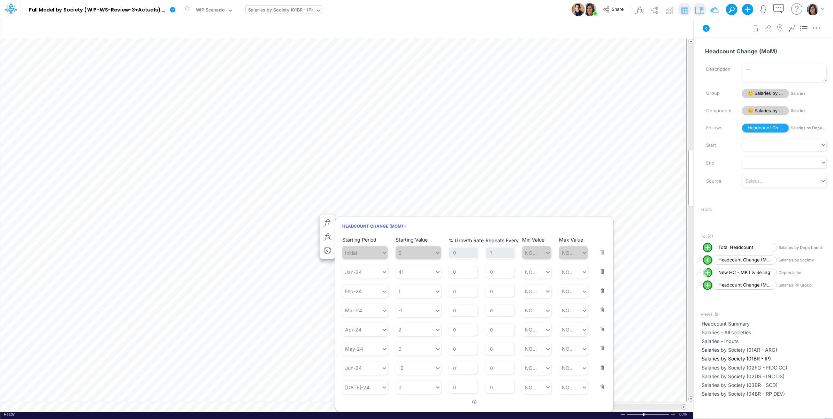
click at [596, 329] on button "button" at bounding box center [599, 324] width 9 height 19
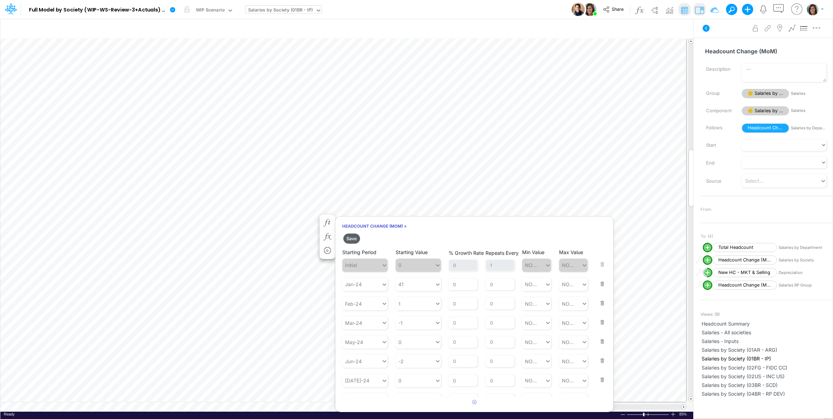
click at [347, 238] on button "Save" at bounding box center [351, 238] width 17 height 10
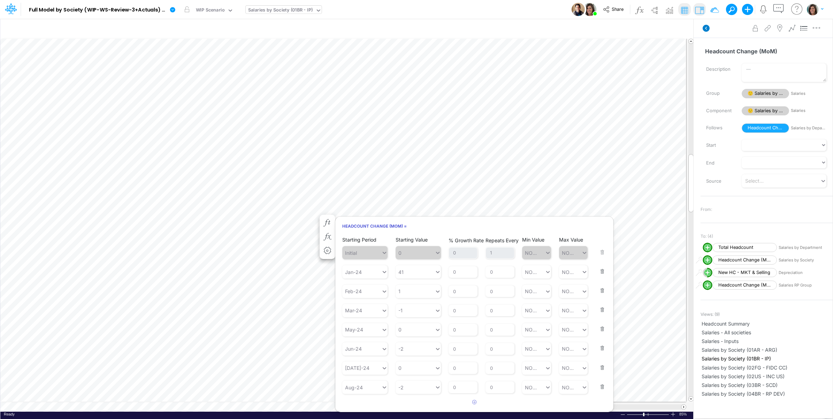
click at [704, 28] on icon at bounding box center [705, 28] width 7 height 7
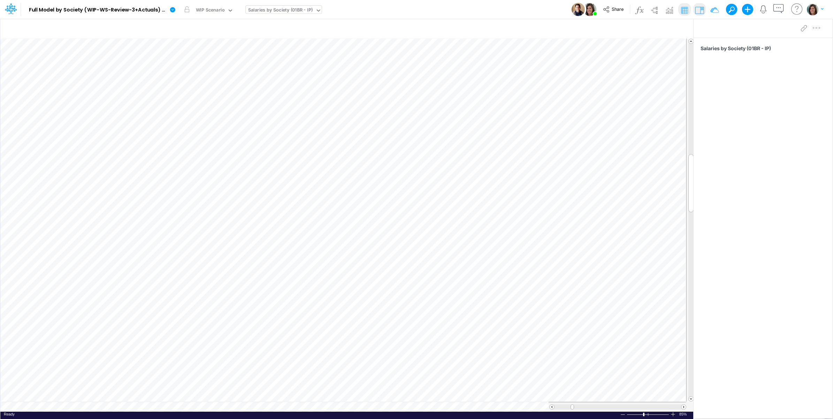
scroll to position [0, 0]
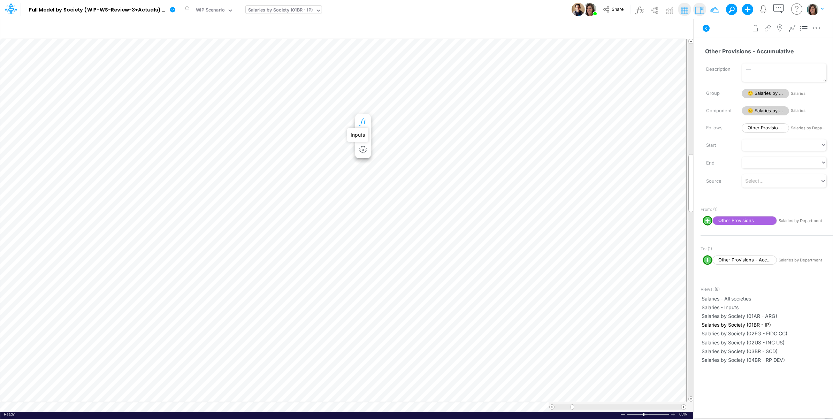
click at [364, 119] on icon "button" at bounding box center [362, 121] width 10 height 7
click at [705, 28] on icon at bounding box center [705, 28] width 7 height 7
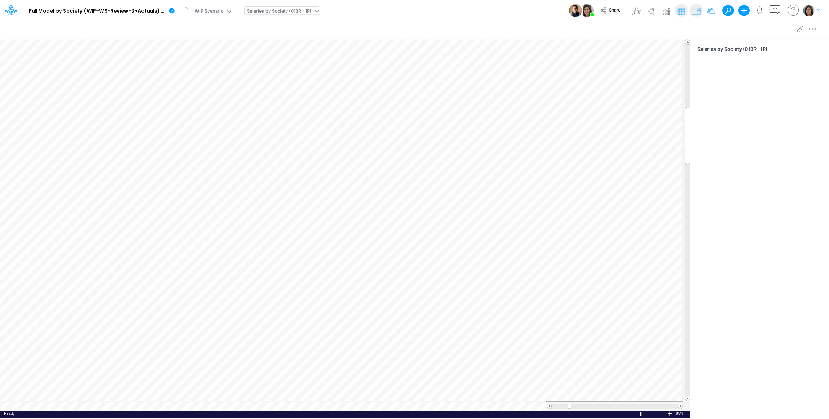
scroll to position [0, 0]
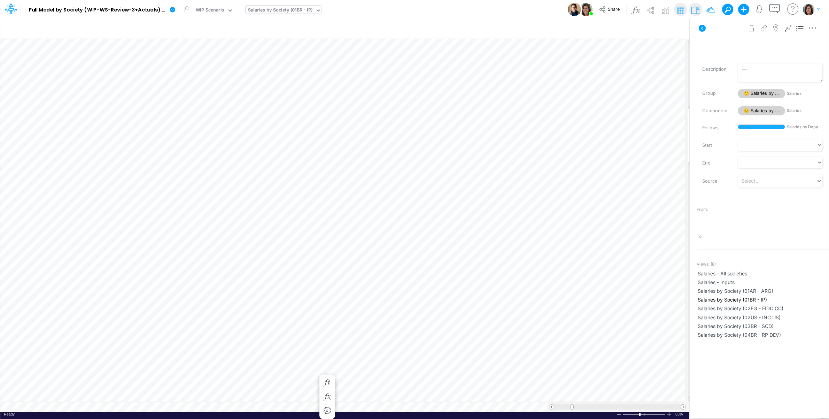
scroll to position [0, 0]
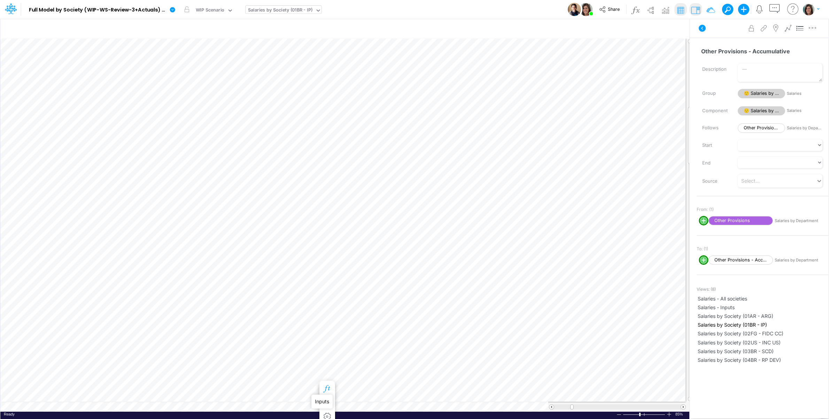
click at [328, 387] on icon "button" at bounding box center [327, 388] width 10 height 7
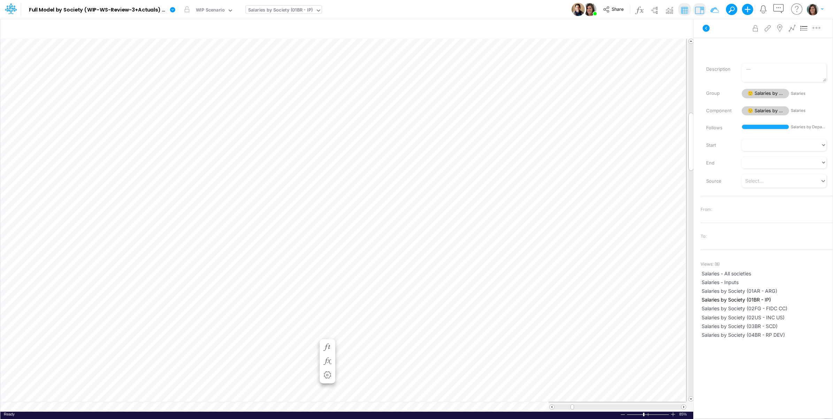
scroll to position [0, 0]
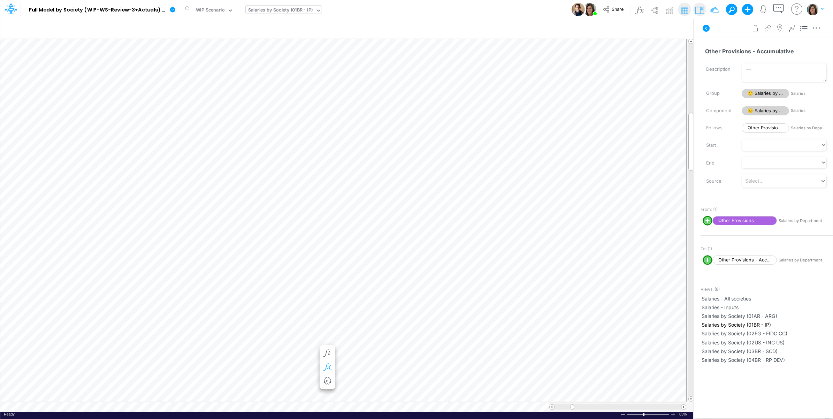
click at [328, 366] on icon "button" at bounding box center [327, 366] width 10 height 7
click at [745, 219] on span "Other Provisions" at bounding box center [744, 220] width 64 height 9
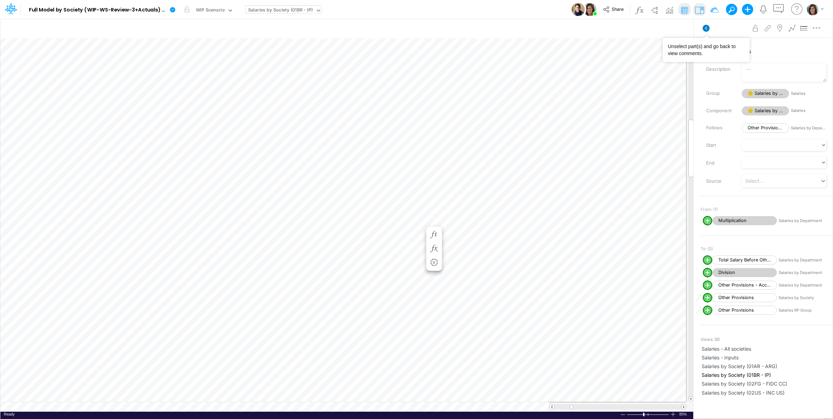
click at [707, 25] on icon at bounding box center [705, 28] width 7 height 7
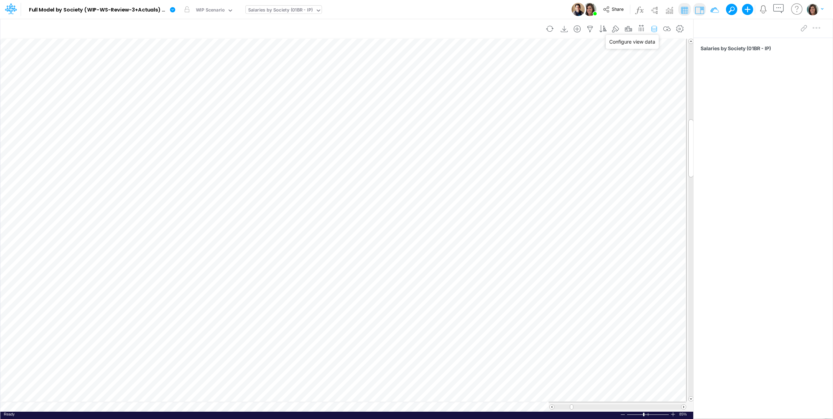
click at [652, 30] on icon "button" at bounding box center [654, 28] width 10 height 7
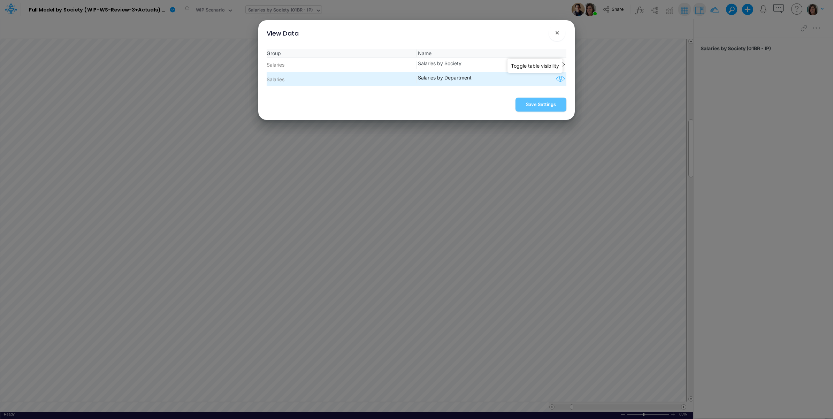
click at [557, 78] on icon "button" at bounding box center [560, 79] width 10 height 9
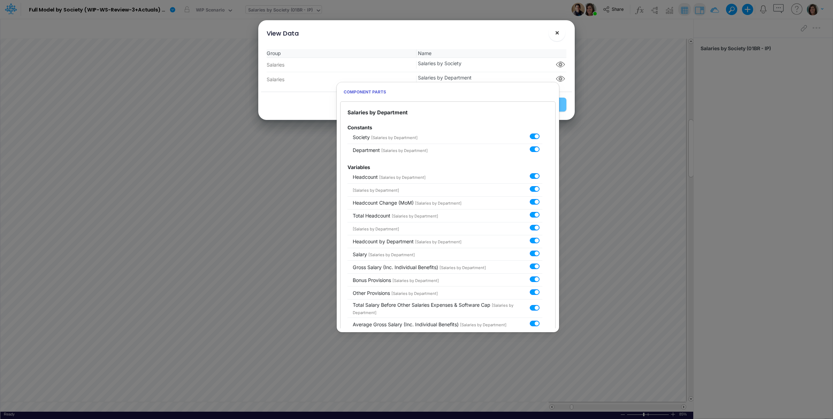
click at [560, 38] on button "×" at bounding box center [556, 32] width 17 height 17
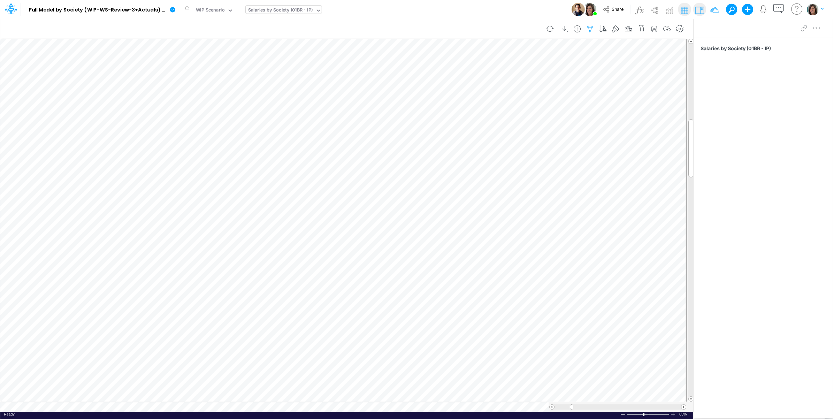
click at [589, 31] on icon "button" at bounding box center [590, 28] width 10 height 7
click at [481, 112] on icon "button" at bounding box center [483, 110] width 5 height 5
click at [437, 115] on div at bounding box center [430, 116] width 66 height 12
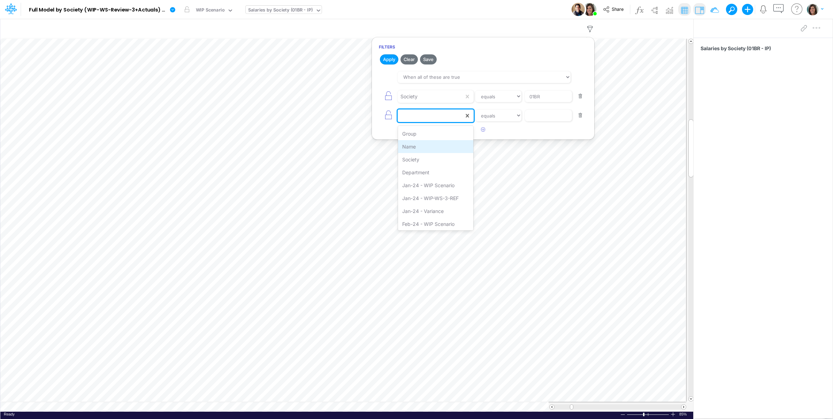
click at [426, 149] on div "Name" at bounding box center [436, 146] width 76 height 13
click at [498, 117] on select "equals not equal starts with ends with contains" at bounding box center [498, 116] width 47 height 12
select select "startsWith"
click at [475, 110] on select "equals not equal starts with ends with contains" at bounding box center [498, 116] width 46 height 12
click at [554, 123] on div "Name equals not equal starts with ends with contains" at bounding box center [483, 116] width 208 height 16
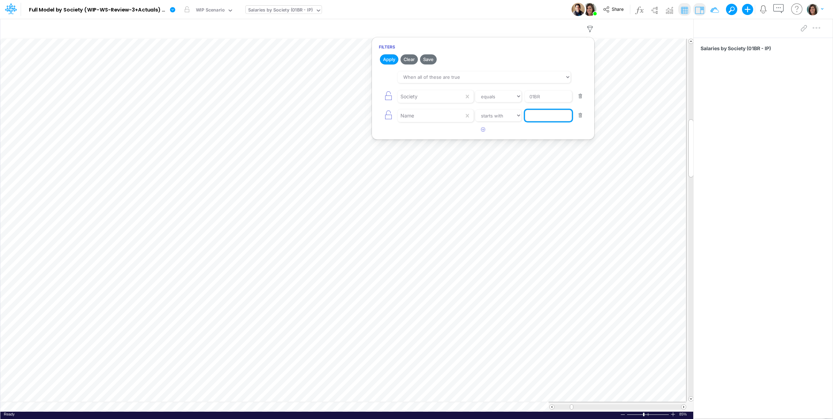
click at [552, 119] on input "text" at bounding box center [548, 116] width 47 height 12
type input "Other"
click at [390, 59] on button "Apply" at bounding box center [389, 59] width 18 height 10
click at [471, 16] on div "Model Full Model by Society (WIP-WS-Review-3+Actuals) (IRXLPEQr3HYSFDHjRTbZY_1k…" at bounding box center [416, 9] width 749 height 19
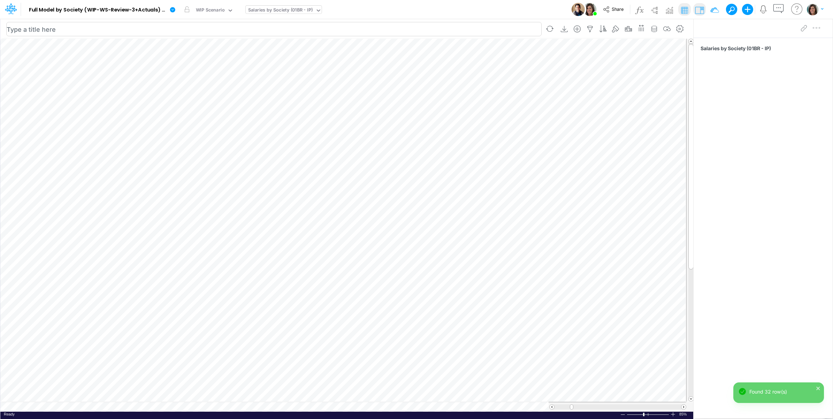
scroll to position [0, 0]
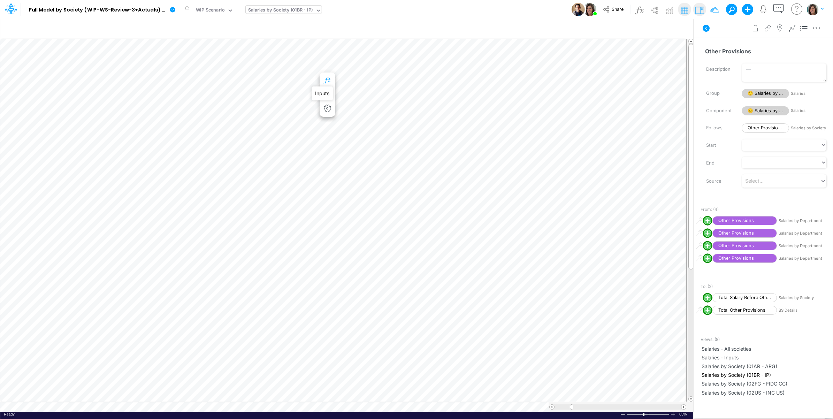
click at [330, 82] on icon "button" at bounding box center [327, 80] width 10 height 7
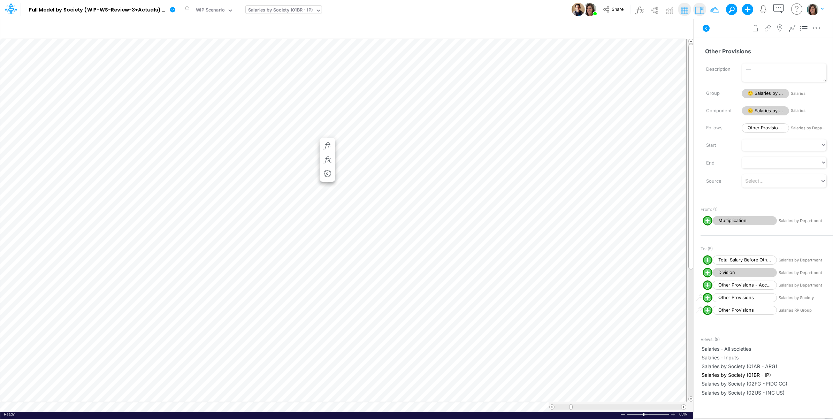
scroll to position [0, 0]
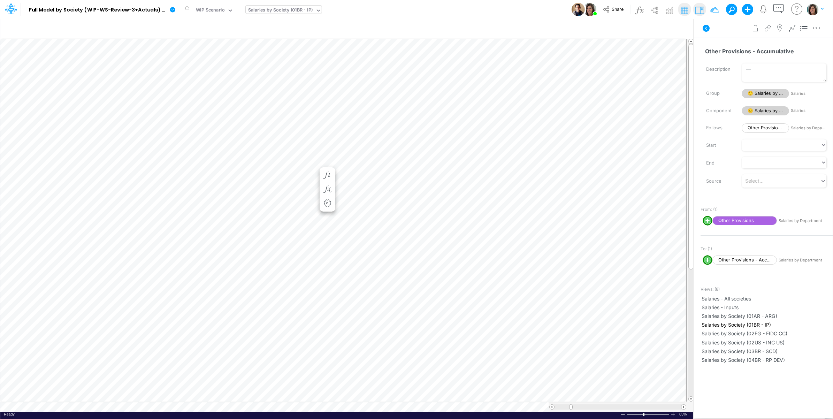
scroll to position [0, 0]
click at [702, 29] on icon at bounding box center [706, 28] width 8 height 8
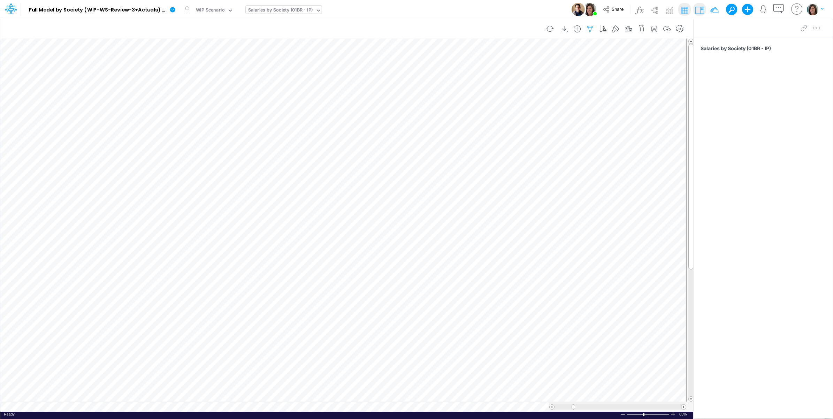
click at [587, 29] on icon "button" at bounding box center [590, 28] width 10 height 7
select select "startsWith"
drag, startPoint x: 581, startPoint y: 117, endPoint x: 561, endPoint y: 110, distance: 20.6
click at [580, 117] on button "button" at bounding box center [580, 115] width 14 height 9
click at [388, 57] on button "Apply" at bounding box center [389, 59] width 18 height 10
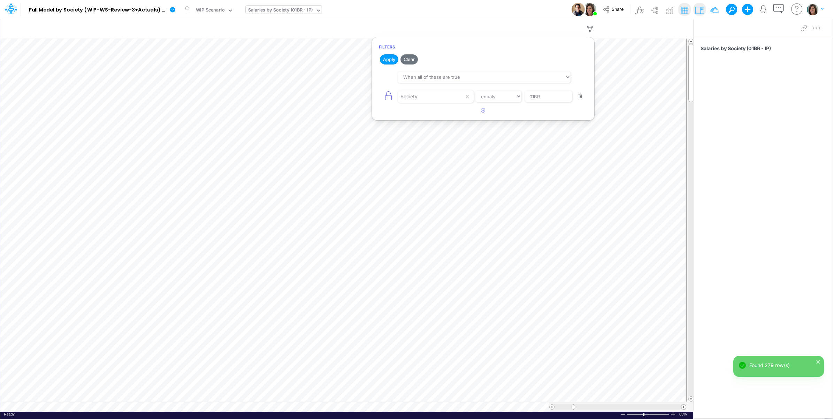
click at [495, 12] on div "Model Full Model by Society (WIP-WS-Review-3+Actuals) (IRXLPEQr3HYSFDHjRTbZY_1k…" at bounding box center [416, 9] width 749 height 19
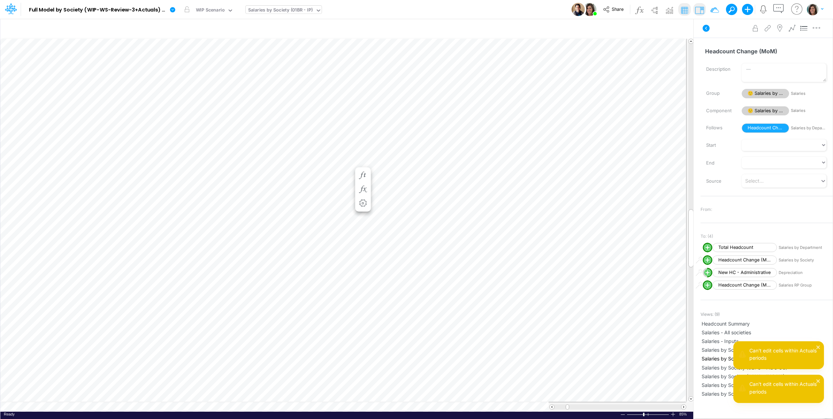
scroll to position [0, 4]
click at [358, 10] on button "LOCKED" at bounding box center [359, 9] width 23 height 9
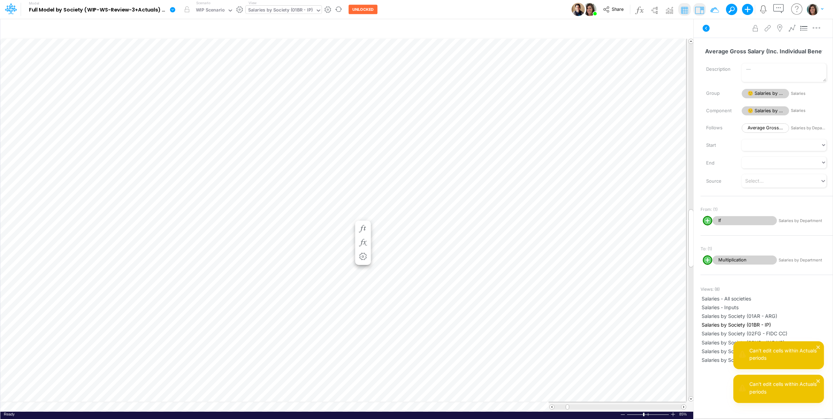
scroll to position [0, 0]
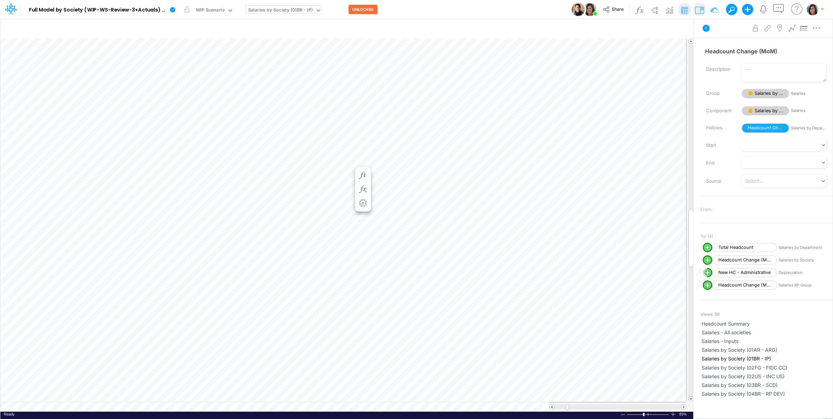
scroll to position [0, 0]
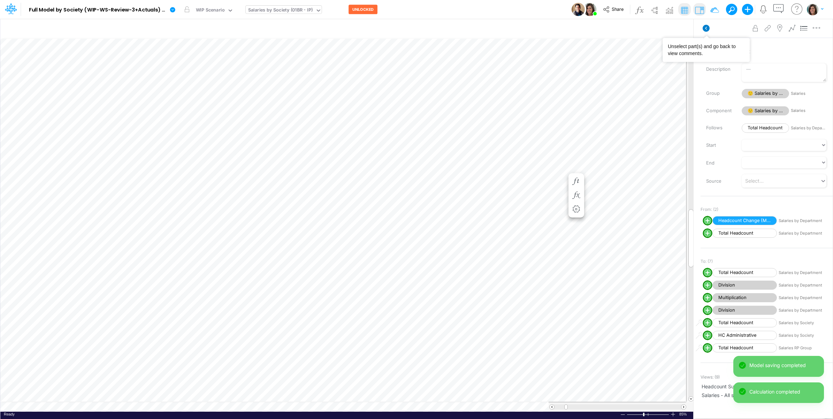
click at [704, 28] on icon at bounding box center [705, 28] width 7 height 7
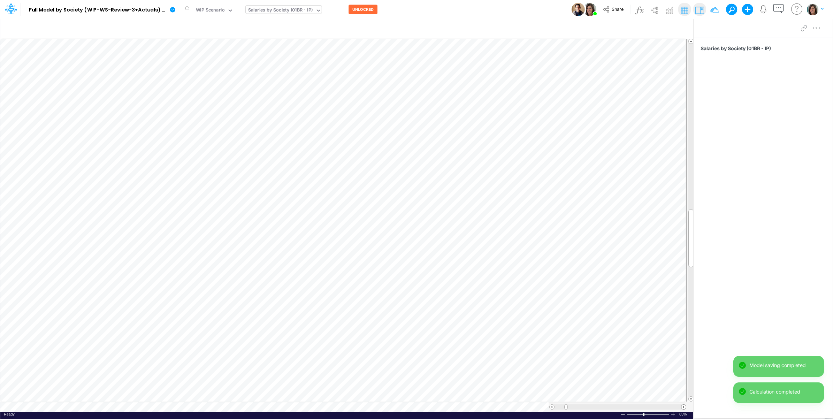
click at [683, 407] on span at bounding box center [683, 406] width 5 height 5
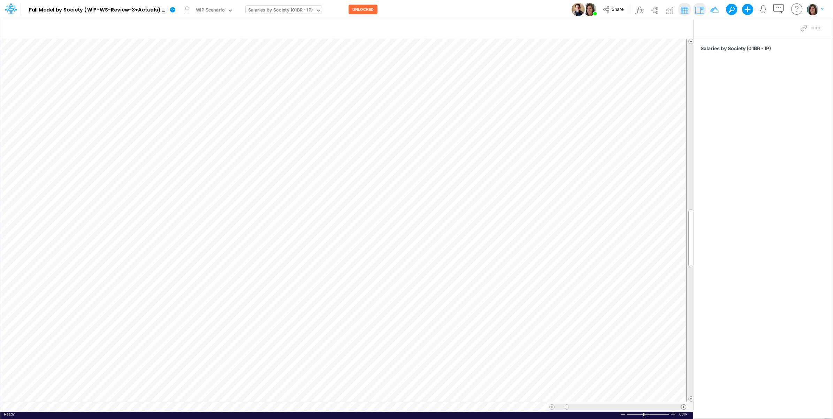
click at [683, 407] on span at bounding box center [683, 406] width 5 height 5
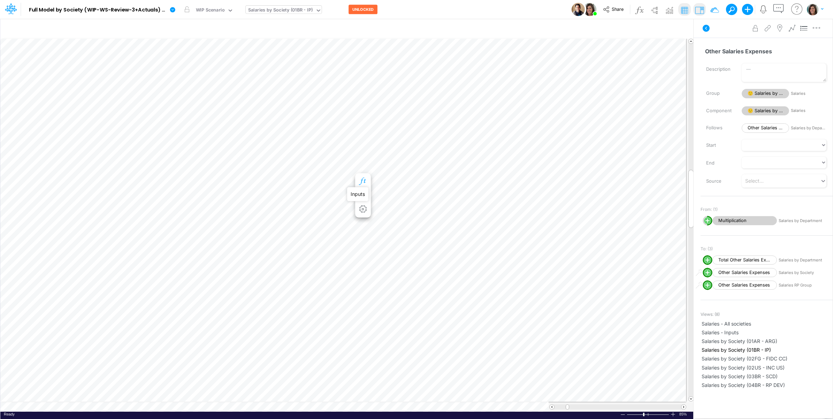
click at [362, 179] on icon "button" at bounding box center [362, 181] width 10 height 7
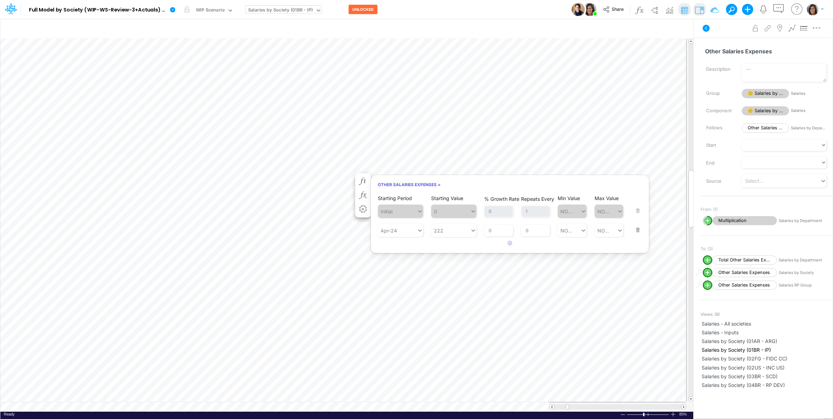
click at [637, 229] on button "button" at bounding box center [635, 225] width 9 height 19
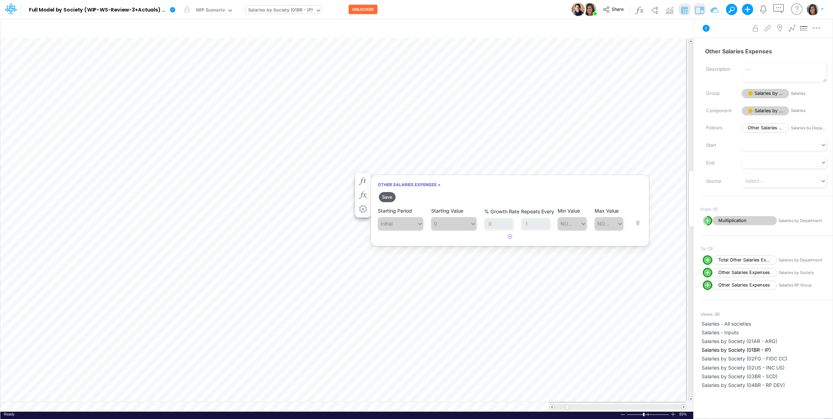
click at [388, 198] on button "Save" at bounding box center [387, 197] width 17 height 10
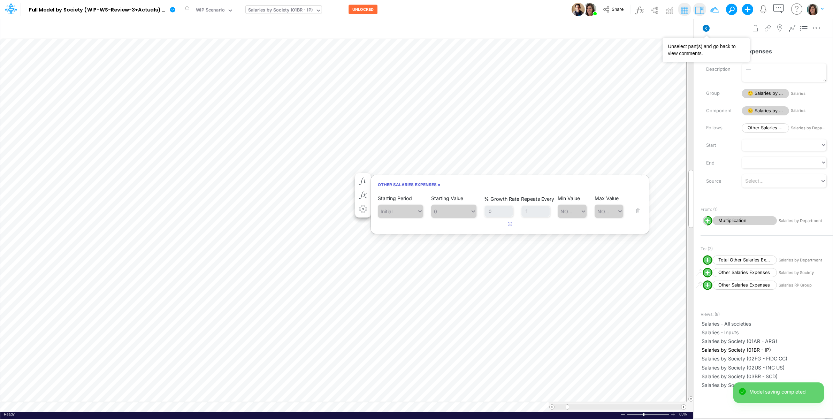
click at [706, 29] on icon at bounding box center [705, 28] width 7 height 7
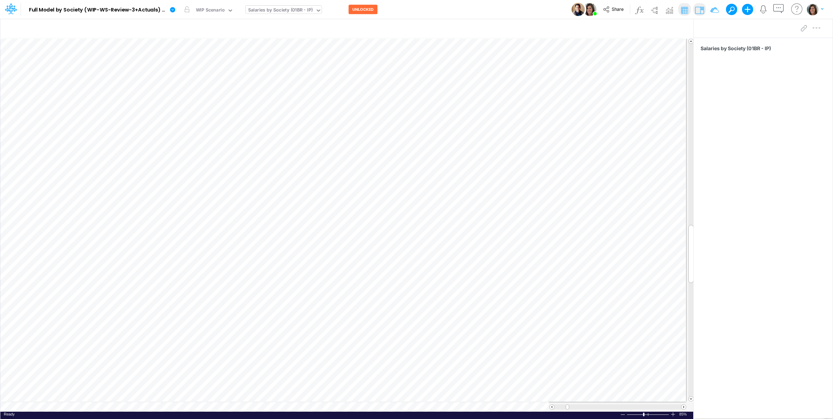
scroll to position [0, 0]
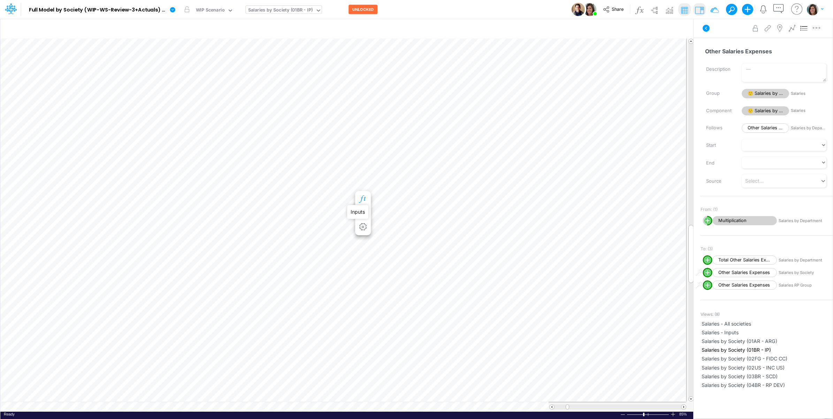
click at [364, 197] on icon "button" at bounding box center [362, 198] width 10 height 7
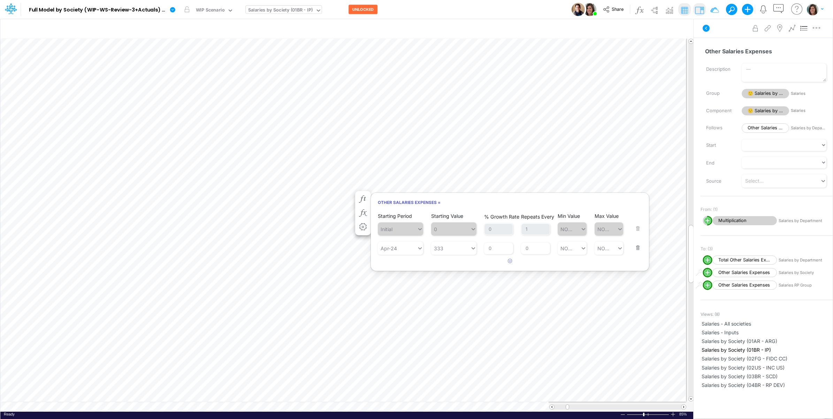
click at [634, 247] on button "button" at bounding box center [635, 243] width 9 height 19
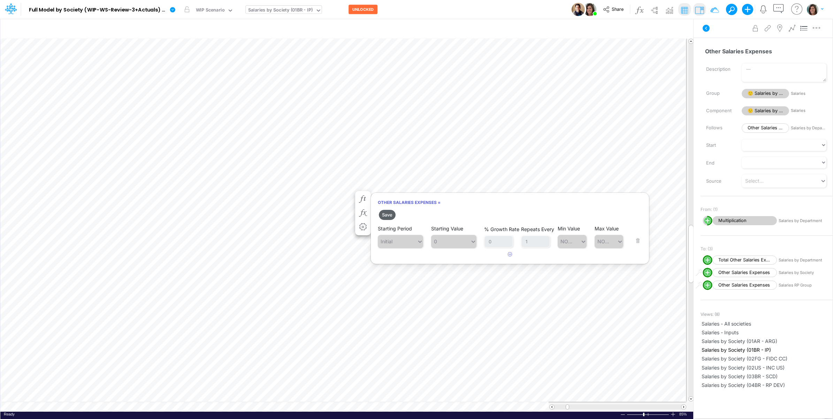
drag, startPoint x: 390, startPoint y: 213, endPoint x: 421, endPoint y: 244, distance: 43.6
click at [390, 214] on button "Save" at bounding box center [387, 215] width 17 height 10
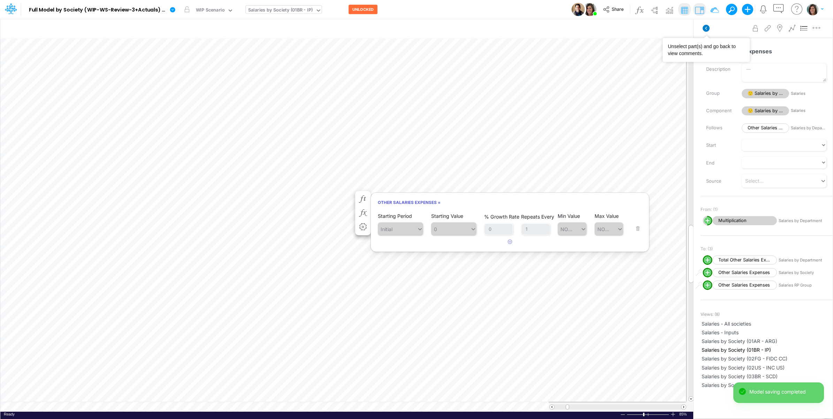
click at [706, 26] on icon at bounding box center [705, 28] width 7 height 7
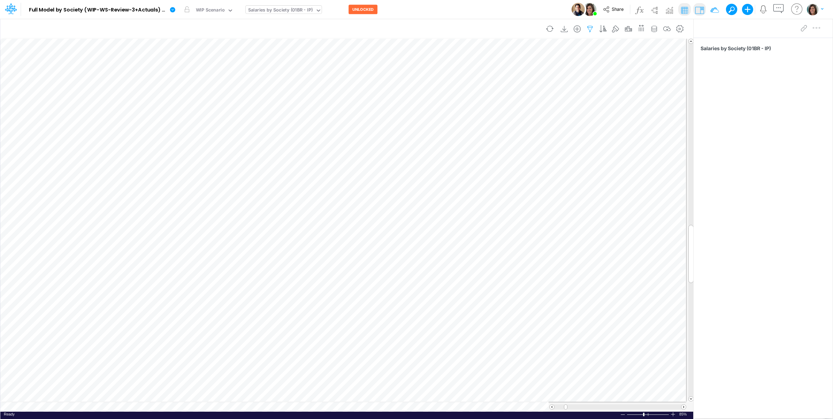
click at [586, 28] on icon "button" at bounding box center [590, 28] width 10 height 7
click at [482, 113] on icon "button" at bounding box center [483, 110] width 5 height 5
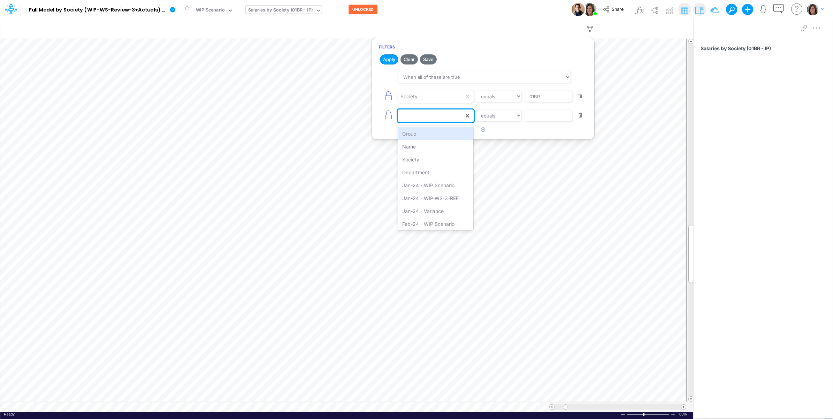
click at [446, 116] on div at bounding box center [430, 116] width 66 height 12
type input "va"
click at [446, 131] on div "Jan-24 - Variance" at bounding box center [436, 133] width 76 height 13
drag, startPoint x: 496, startPoint y: 114, endPoint x: 497, endPoint y: 122, distance: 8.0
click at [496, 114] on select "equals not equal starts with ends with contains" at bounding box center [498, 116] width 46 height 12
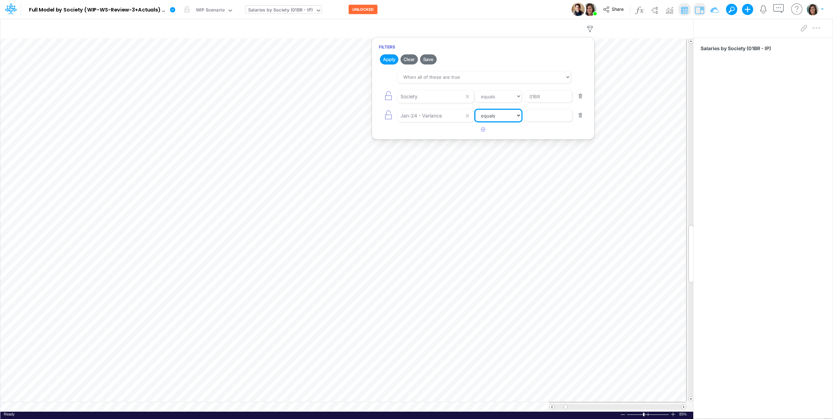
select select "notEqual"
click at [475, 110] on select "equals not equal starts with ends with contains" at bounding box center [498, 116] width 46 height 12
click at [549, 118] on input "text" at bounding box center [548, 116] width 47 height 12
type input "0"
click at [389, 60] on button "Apply" at bounding box center [389, 59] width 18 height 10
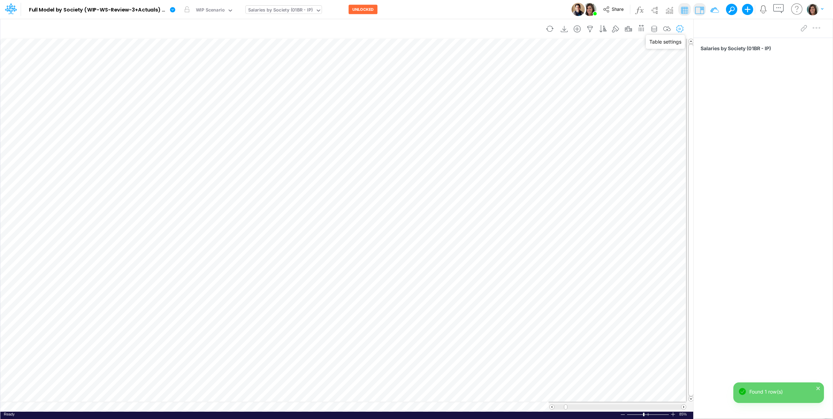
click at [679, 28] on icon "button" at bounding box center [679, 28] width 10 height 7
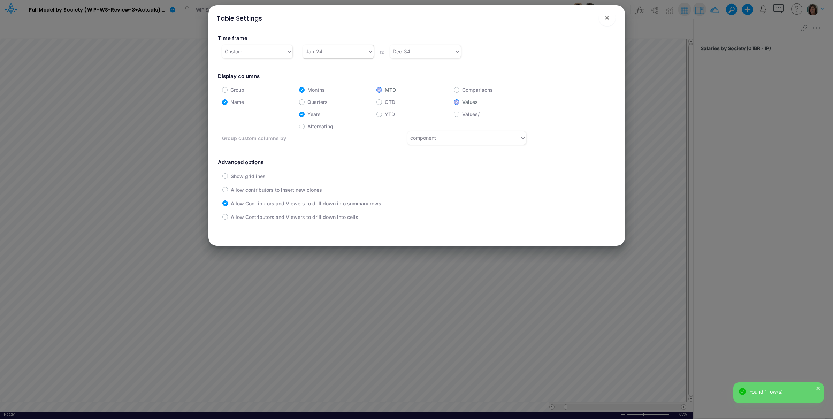
click at [326, 49] on div "Jan-24" at bounding box center [335, 51] width 64 height 11
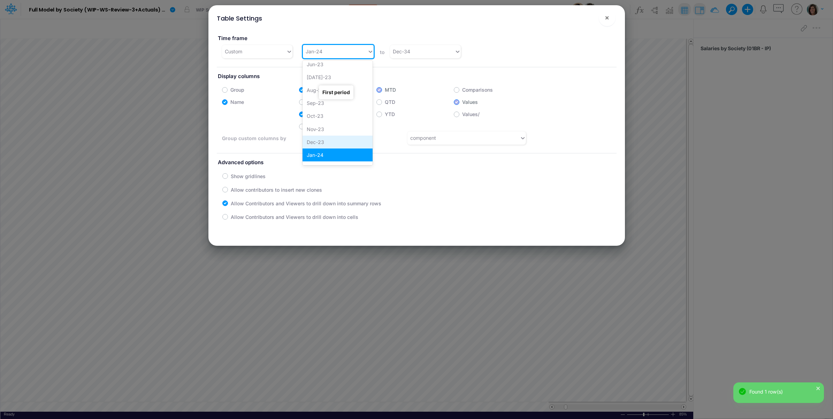
click at [312, 140] on div "Dec-23" at bounding box center [337, 142] width 70 height 13
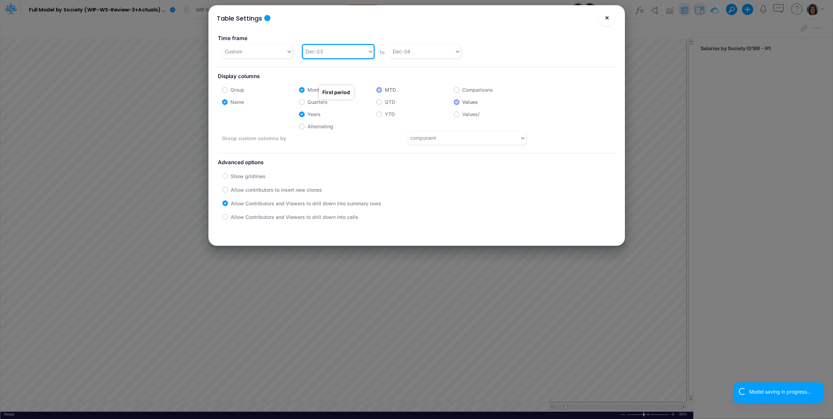
click at [607, 18] on span "×" at bounding box center [606, 17] width 5 height 8
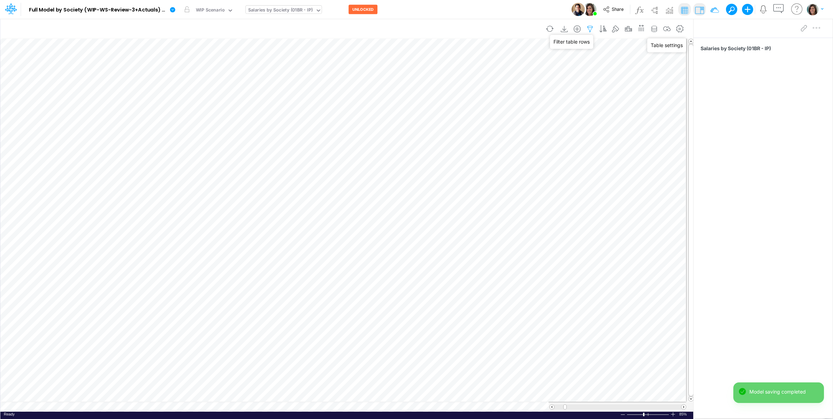
click at [590, 25] on icon "button" at bounding box center [590, 28] width 10 height 7
select select "notEqual"
click at [582, 115] on button "button" at bounding box center [580, 115] width 14 height 9
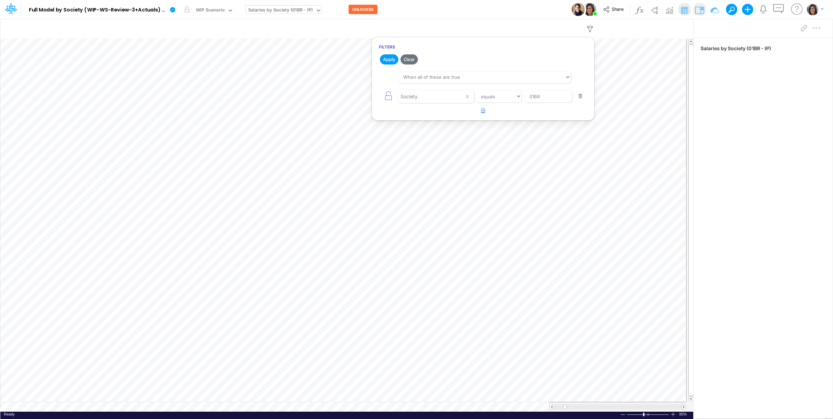
click at [484, 114] on button "button" at bounding box center [483, 110] width 14 height 11
click at [449, 115] on div at bounding box center [430, 116] width 66 height 12
type input "va"
click at [438, 160] on div "Feb-24 - Variance" at bounding box center [436, 159] width 76 height 13
click at [421, 117] on div "Feb-24 - Variance" at bounding box center [420, 115] width 41 height 7
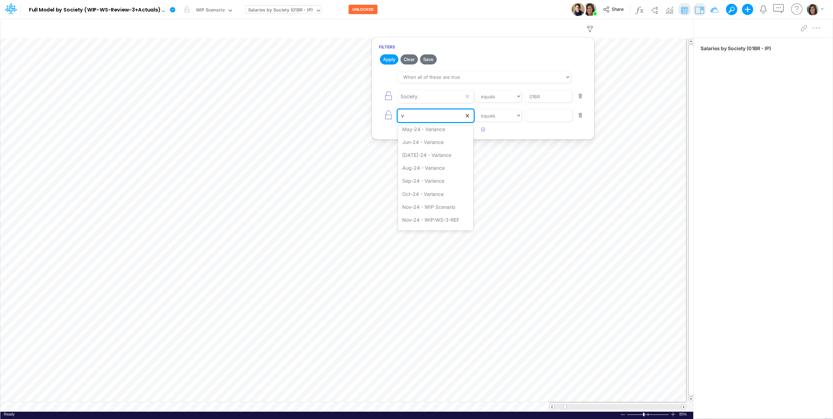
type input "va"
click at [424, 134] on div "Dec-23 - Variance" at bounding box center [436, 133] width 76 height 13
click at [393, 58] on button "Apply" at bounding box center [389, 59] width 18 height 10
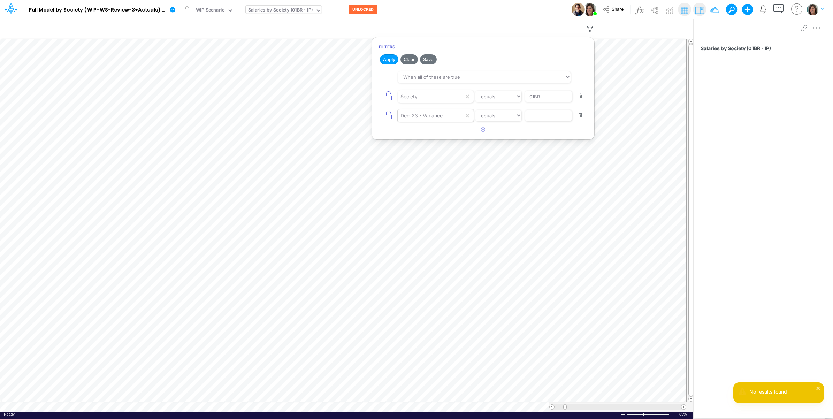
click at [430, 121] on div "Dec-23 - Variance" at bounding box center [430, 116] width 66 height 12
type input "var"
click at [424, 158] on div "Feb-24 - Variance" at bounding box center [436, 159] width 76 height 13
click at [391, 57] on button "Apply" at bounding box center [389, 59] width 18 height 10
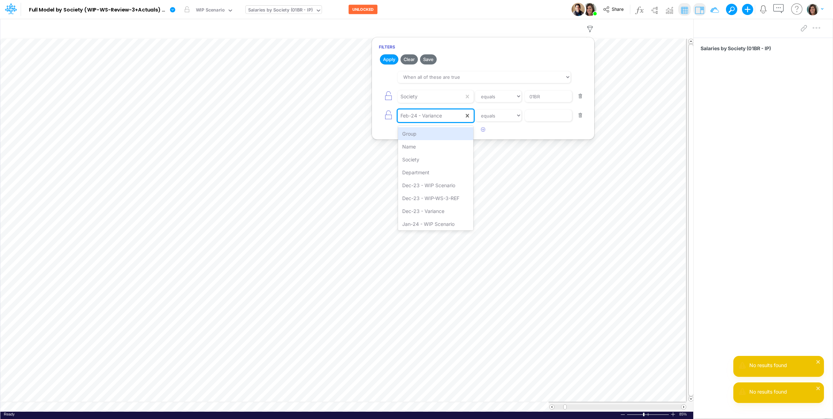
click at [439, 115] on div "Feb-24 - Variance" at bounding box center [420, 115] width 41 height 7
type input "var"
click at [423, 175] on div "Mar-24 - Variance" at bounding box center [436, 172] width 76 height 13
click at [388, 59] on button "Apply" at bounding box center [389, 59] width 18 height 10
click at [428, 117] on div "Mar-24 - Variance" at bounding box center [421, 115] width 42 height 7
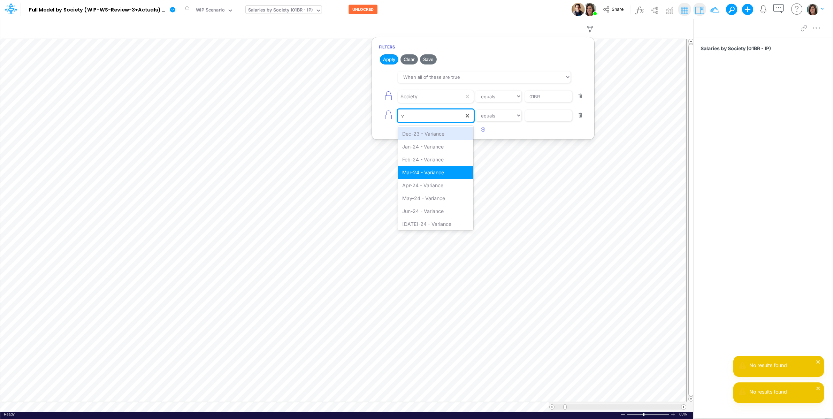
type input "va"
click at [422, 187] on div "Apr-24 - Variance" at bounding box center [436, 185] width 76 height 13
click at [391, 59] on button "Apply" at bounding box center [389, 59] width 18 height 10
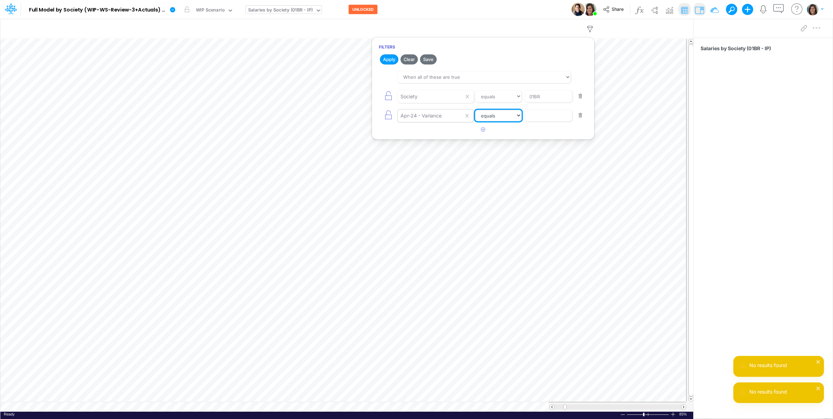
click at [487, 119] on select "equals not equal starts with ends with contains" at bounding box center [498, 116] width 47 height 12
select select "notEqual"
click at [475, 110] on select "equals not equal starts with ends with contains" at bounding box center [498, 116] width 46 height 12
click at [537, 117] on input "text" at bounding box center [548, 116] width 47 height 12
type input "0"
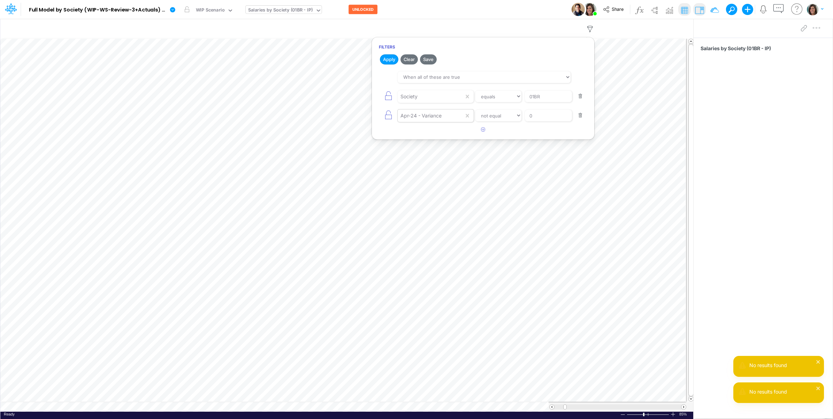
click at [441, 117] on div "Apr-24 - Variance" at bounding box center [420, 115] width 41 height 7
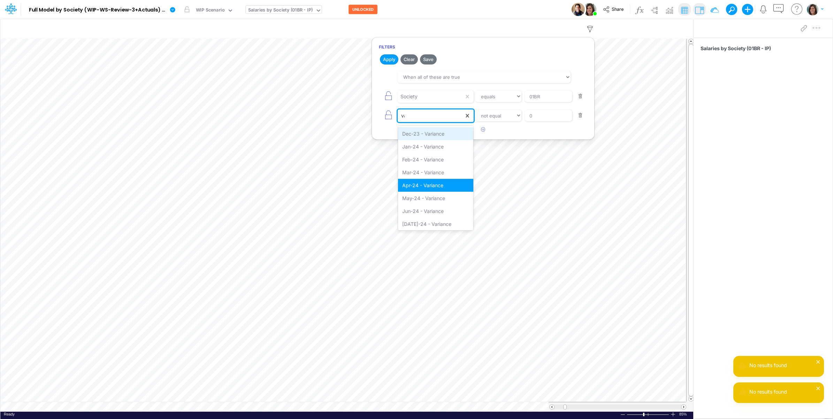
type input "var"
click at [430, 132] on div "Dec-23 - Variance" at bounding box center [436, 133] width 76 height 13
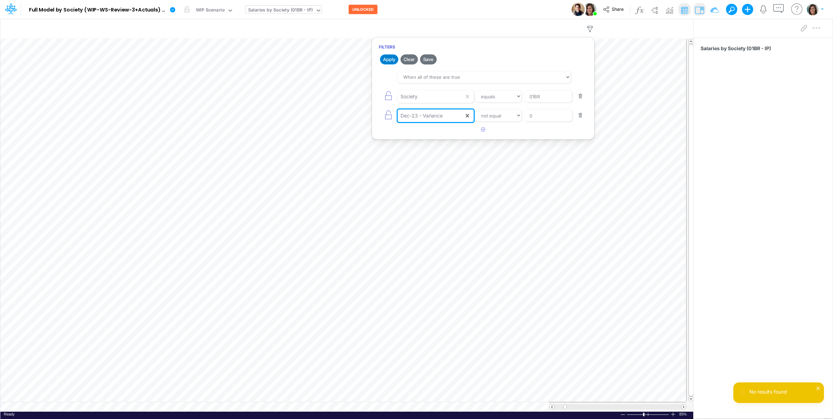
click at [386, 58] on button "Apply" at bounding box center [389, 59] width 18 height 10
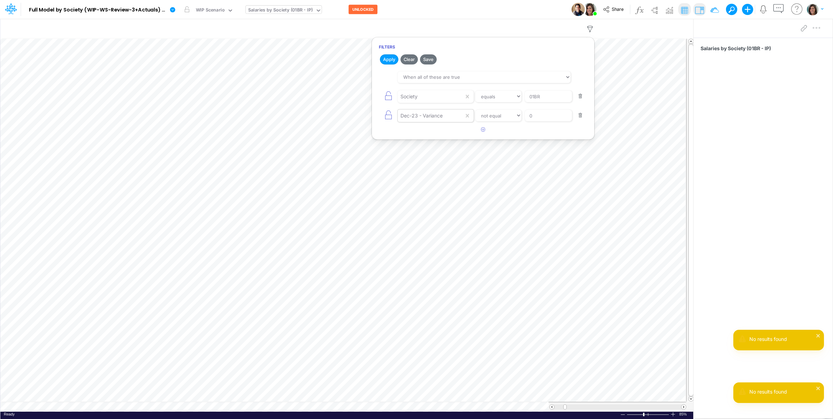
click at [427, 112] on div "Dec-23 - Variance" at bounding box center [430, 116] width 66 height 12
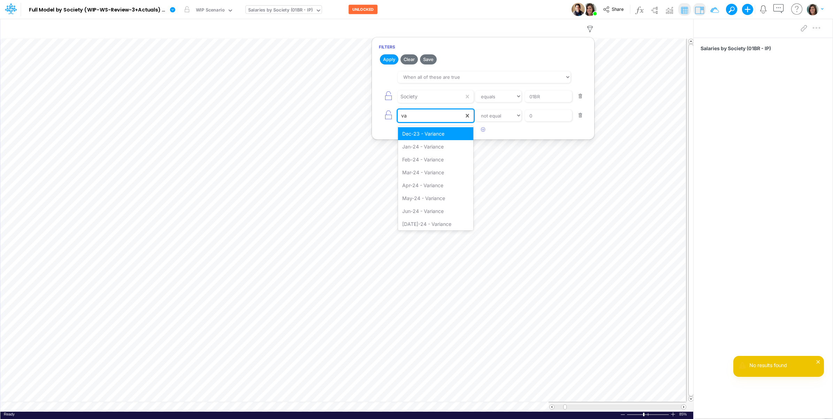
type input "var"
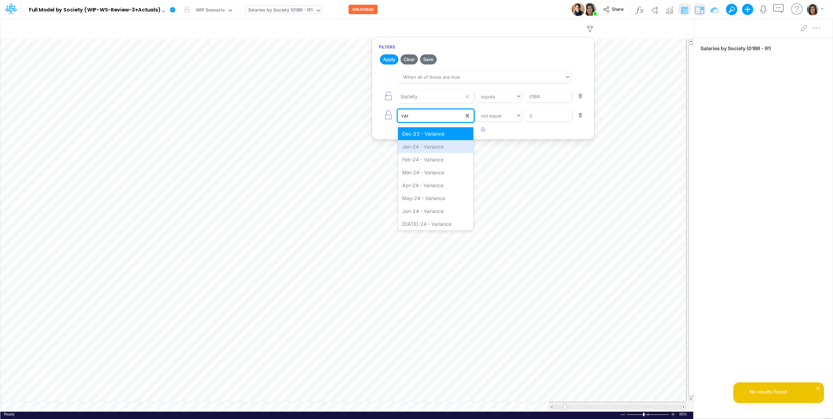
drag, startPoint x: 419, startPoint y: 147, endPoint x: 413, endPoint y: 126, distance: 21.4
click at [419, 146] on div "Jan-24 - Variance" at bounding box center [436, 146] width 76 height 13
click at [389, 57] on button "Apply" at bounding box center [389, 59] width 18 height 10
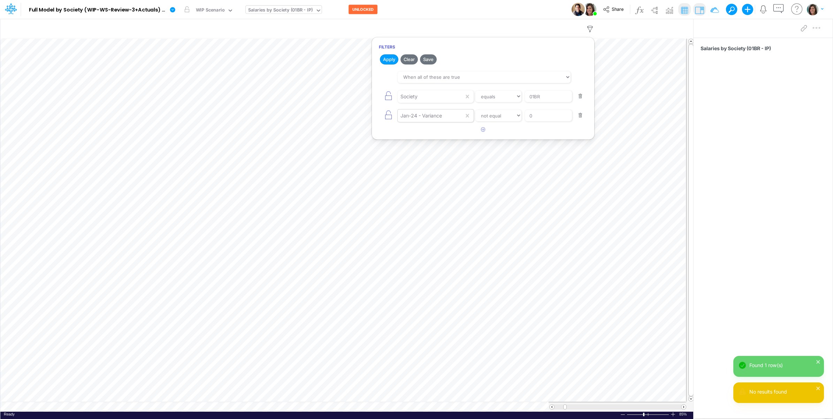
click at [432, 117] on div "Jan-24 - Variance" at bounding box center [420, 115] width 41 height 7
type input "var"
click at [423, 157] on div "Feb-24 - Variance" at bounding box center [436, 159] width 76 height 13
click at [389, 62] on button "Apply" at bounding box center [389, 59] width 18 height 10
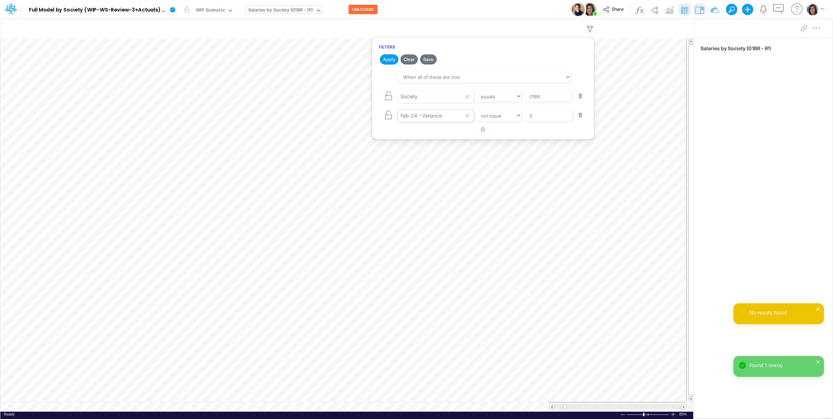
click at [424, 119] on div "Feb-24 - Variance" at bounding box center [420, 115] width 41 height 7
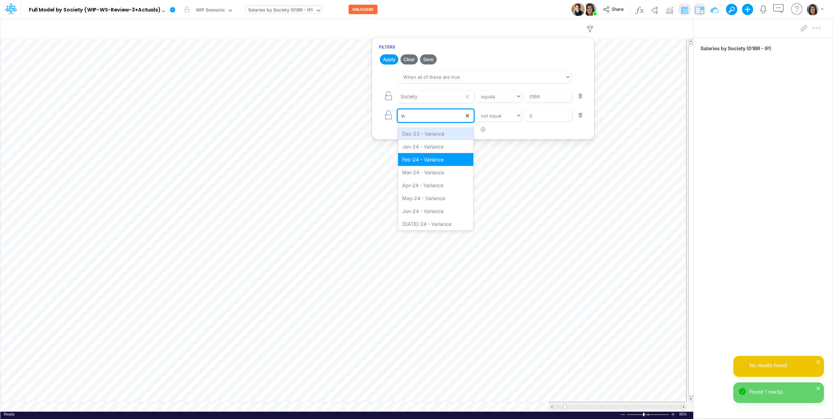
type input "var"
click at [412, 173] on div "Mar-24 - Variance" at bounding box center [436, 172] width 76 height 13
click at [389, 57] on button "Apply" at bounding box center [389, 59] width 18 height 10
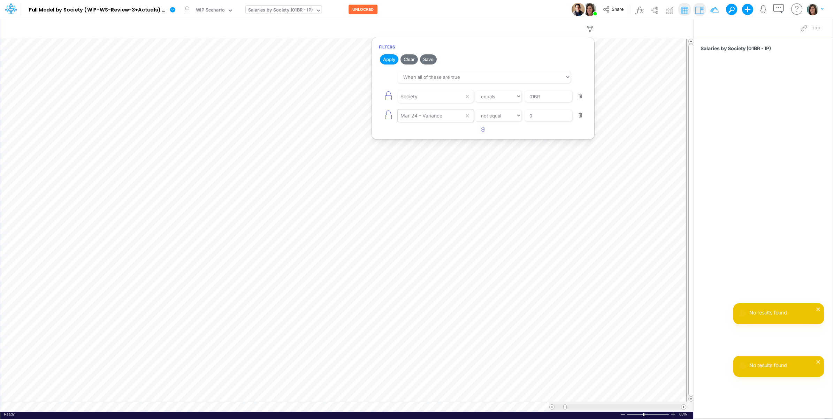
click at [435, 119] on div "Mar-24 - Variance" at bounding box center [421, 115] width 42 height 7
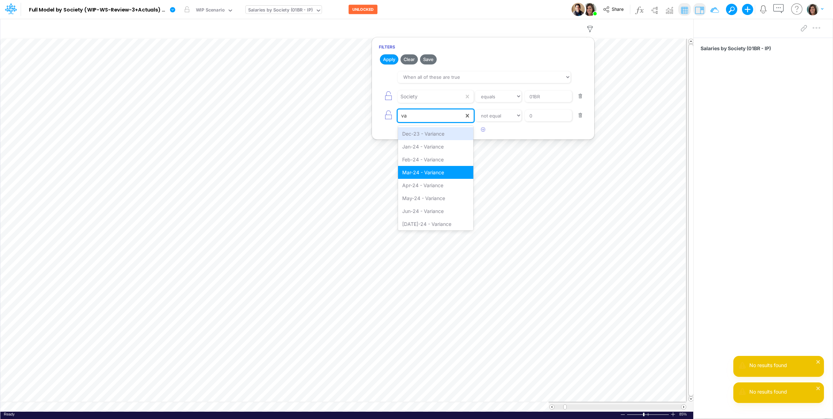
type input "var"
click at [424, 188] on div "Apr-24 - Variance" at bounding box center [436, 185] width 76 height 13
click at [390, 60] on button "Apply" at bounding box center [389, 59] width 18 height 10
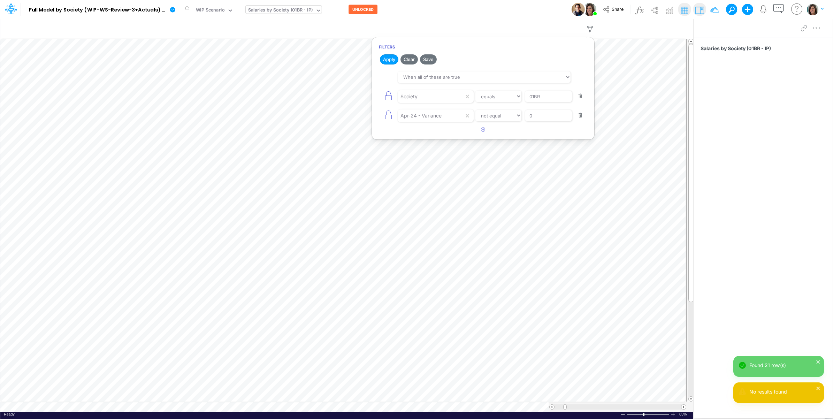
click at [439, 3] on div "Model Full Model by Society (WIP-WS-Review-3+Actuals) (IRXLPEQr3HYSFDHjRTbZY_1k…" at bounding box center [416, 9] width 749 height 19
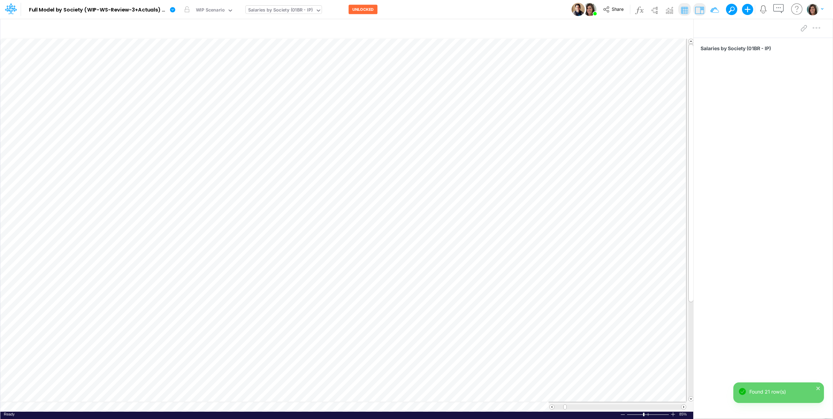
scroll to position [0, 0]
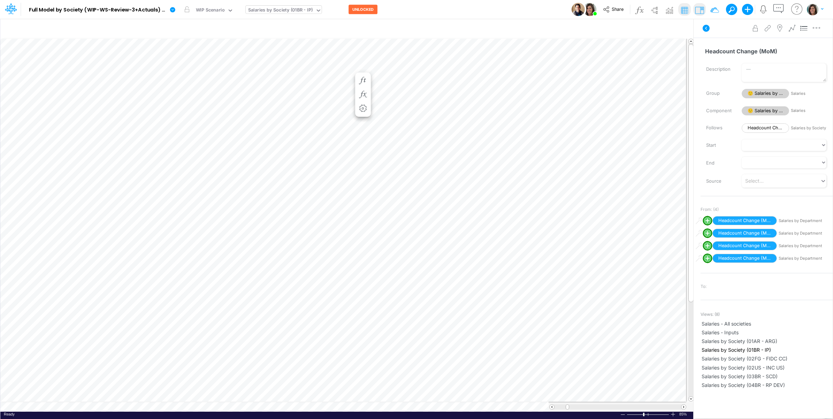
scroll to position [0, 0]
click at [361, 79] on icon "button" at bounding box center [362, 80] width 10 height 7
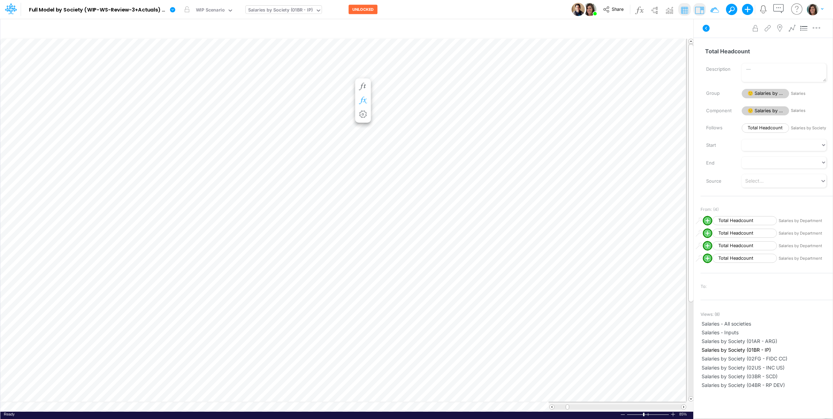
scroll to position [0, 0]
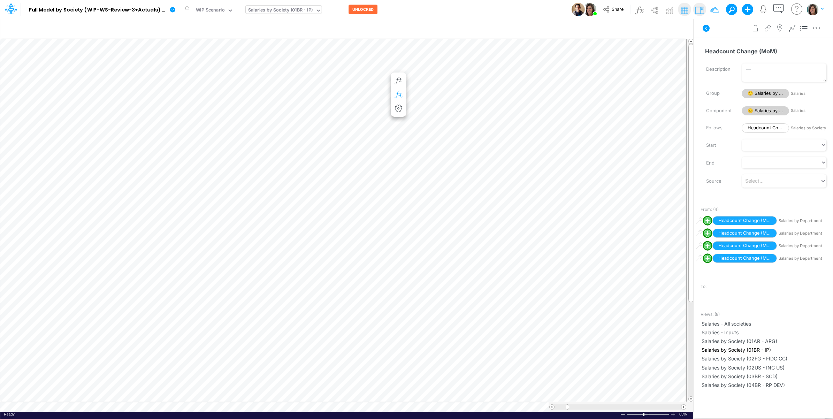
scroll to position [0, 0]
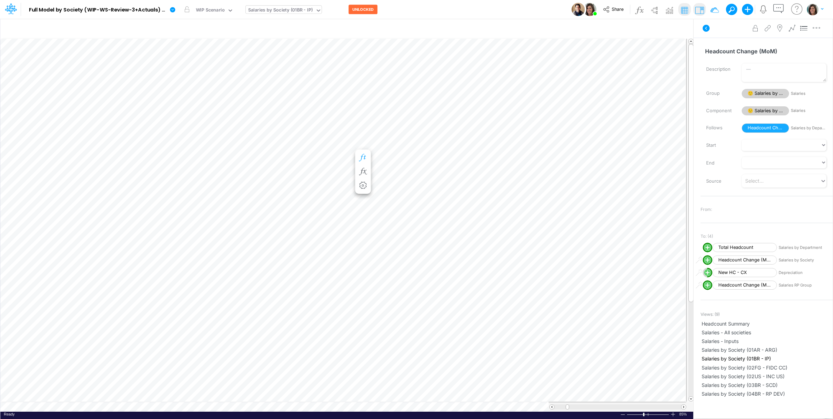
click at [366, 155] on icon "button" at bounding box center [362, 157] width 10 height 7
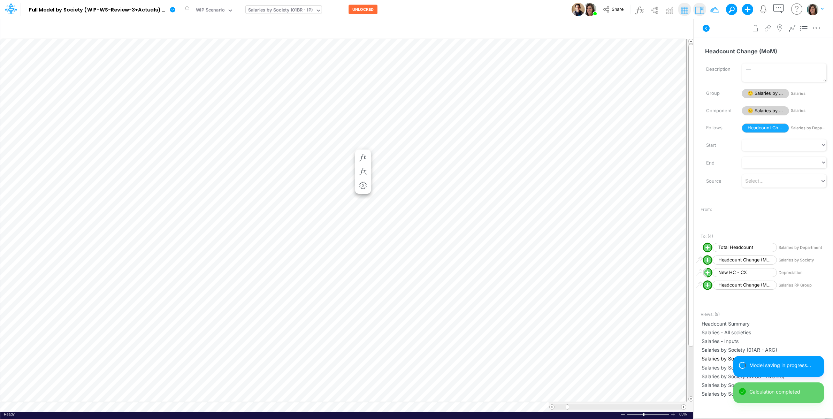
scroll to position [0, 0]
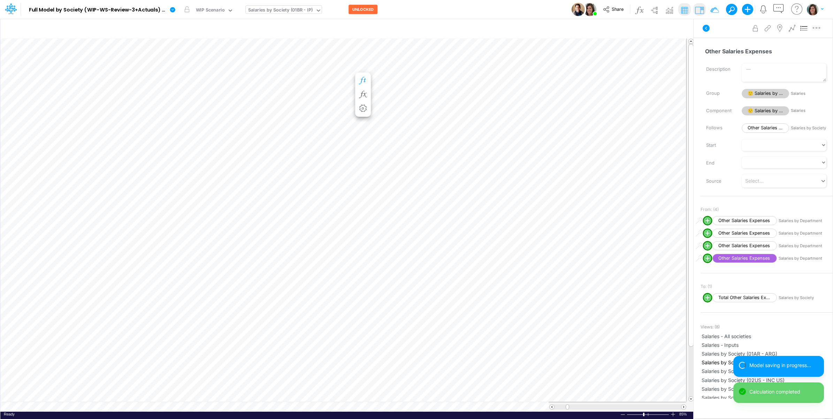
click at [364, 81] on icon "button" at bounding box center [362, 80] width 10 height 7
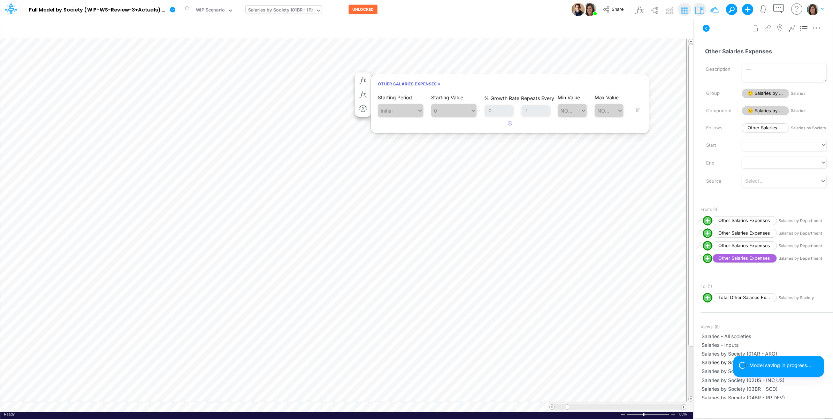
scroll to position [0, 0]
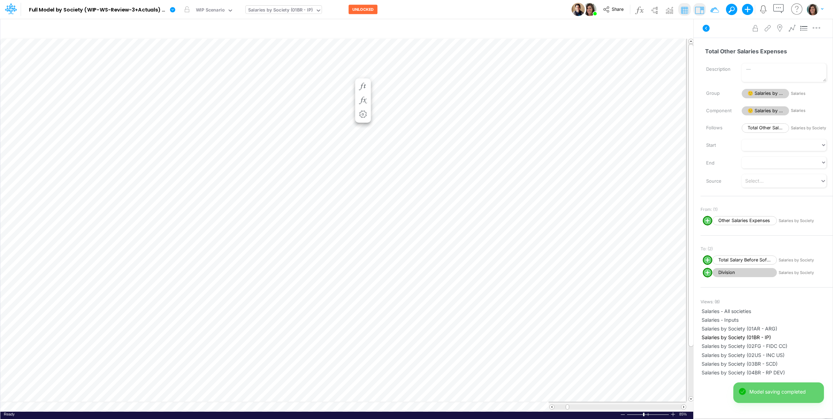
scroll to position [0, 0]
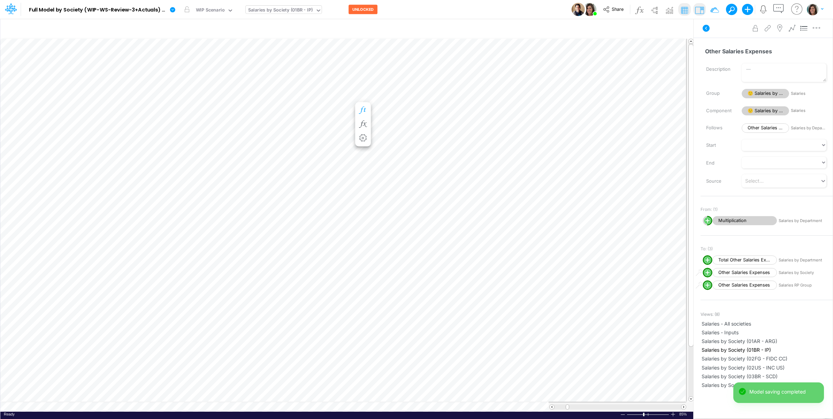
click at [364, 108] on icon "button" at bounding box center [362, 110] width 10 height 7
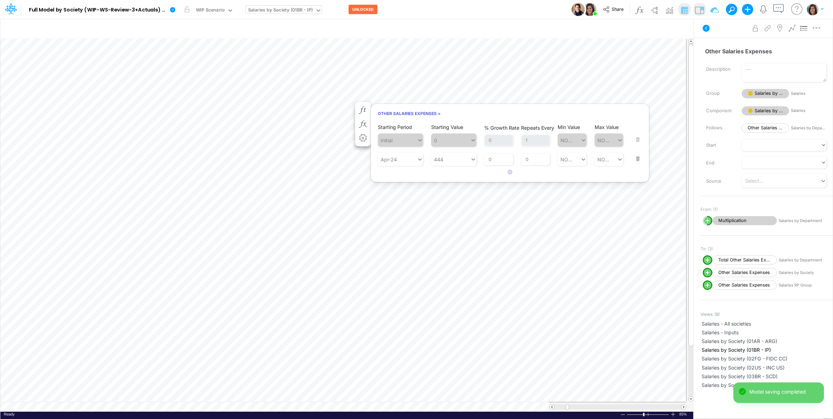
click at [637, 161] on button "button" at bounding box center [635, 154] width 9 height 19
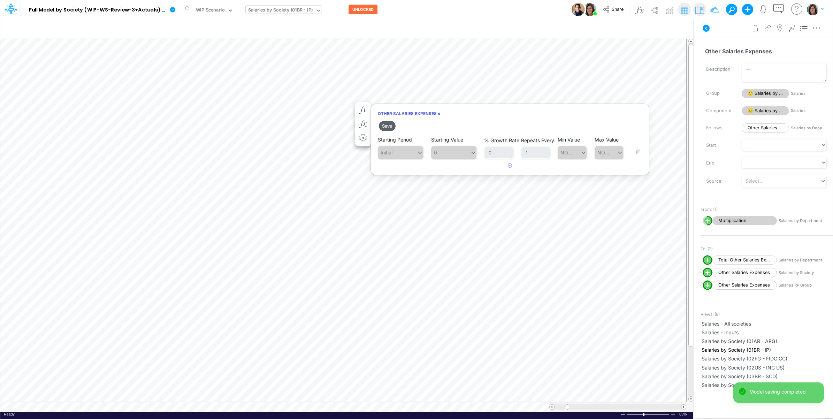
click at [389, 126] on button "Save" at bounding box center [387, 126] width 17 height 10
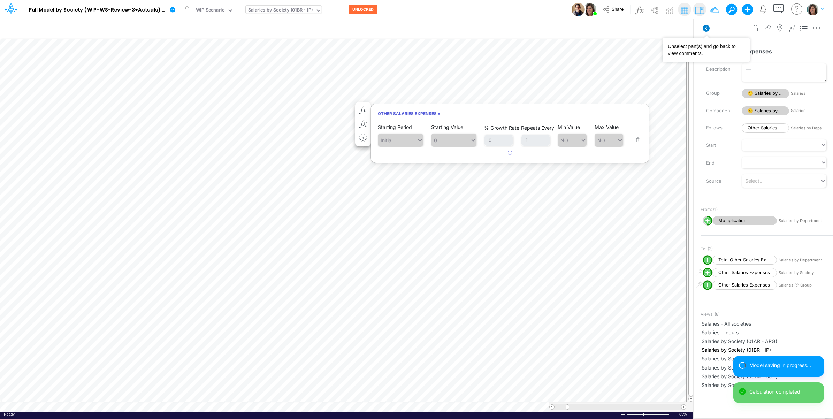
click at [709, 29] on icon at bounding box center [706, 28] width 8 height 8
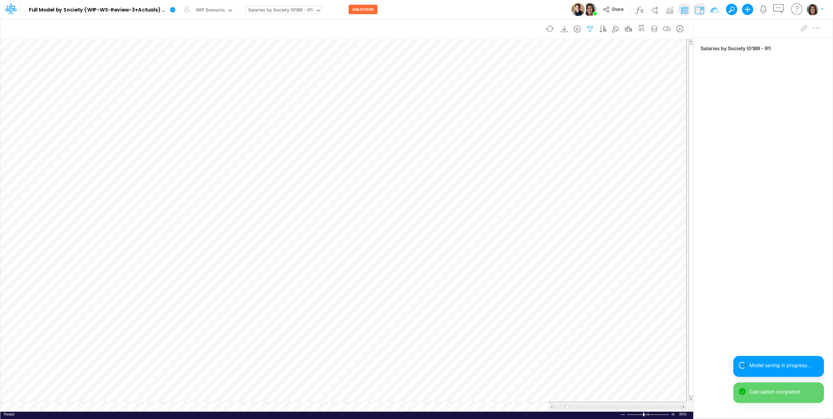
click at [589, 31] on icon "button" at bounding box center [590, 28] width 10 height 7
select select "notEqual"
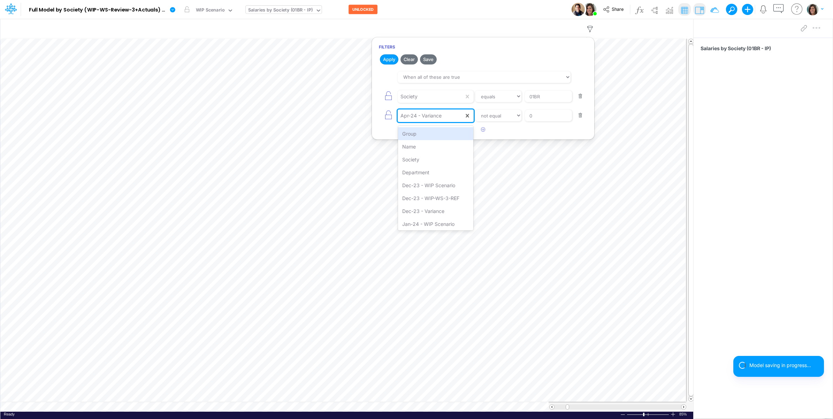
click at [426, 116] on div "Apr-24 - Variance" at bounding box center [420, 115] width 41 height 7
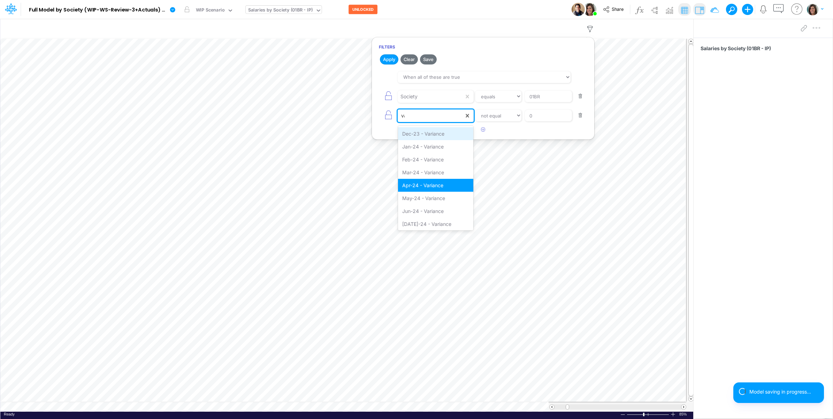
type input "var"
click at [417, 197] on div "May-24 - Variance" at bounding box center [436, 198] width 76 height 13
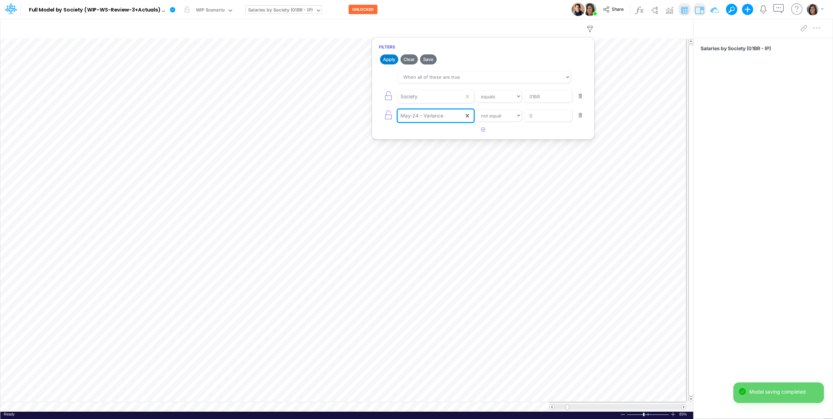
drag, startPoint x: 392, startPoint y: 60, endPoint x: 398, endPoint y: 57, distance: 6.3
click at [392, 60] on button "Apply" at bounding box center [389, 59] width 18 height 10
